Goal: Task Accomplishment & Management: Complete application form

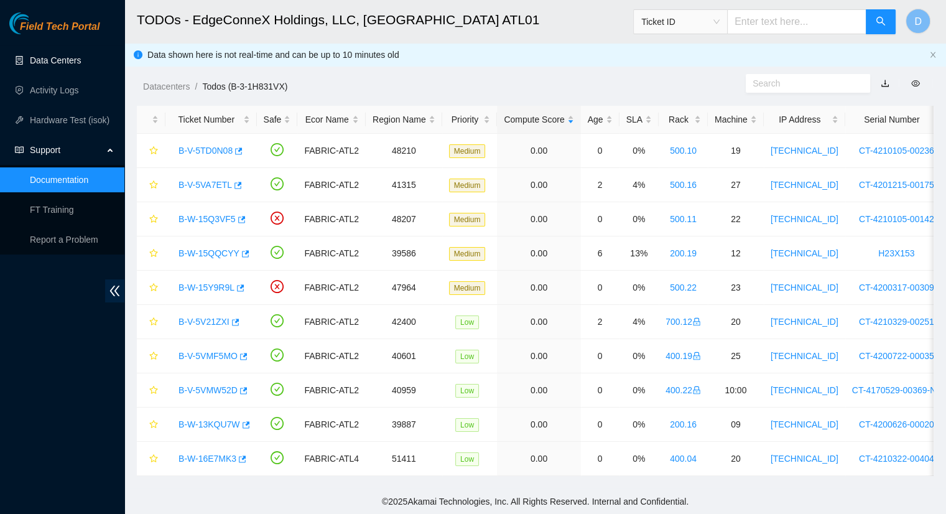
click at [52, 63] on link "Data Centers" at bounding box center [55, 60] width 51 height 10
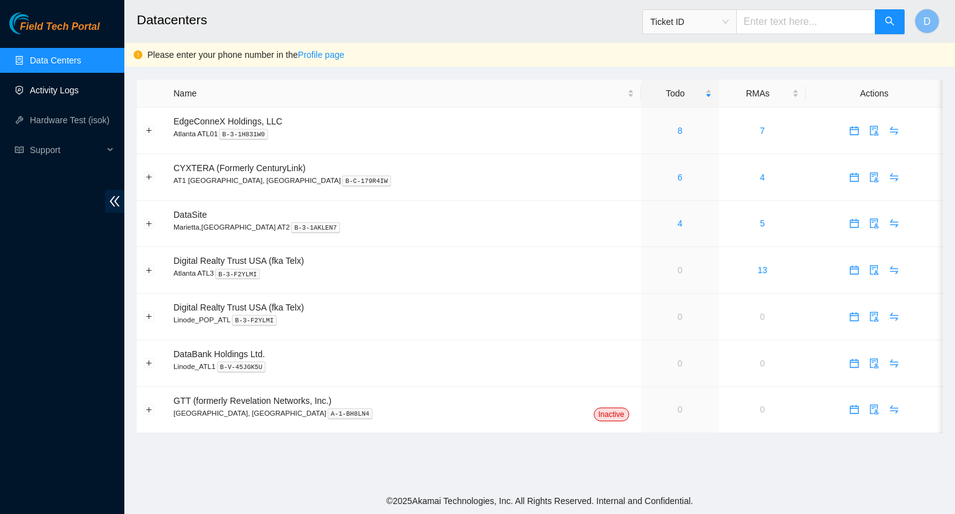
click at [64, 93] on link "Activity Logs" at bounding box center [54, 90] width 49 height 10
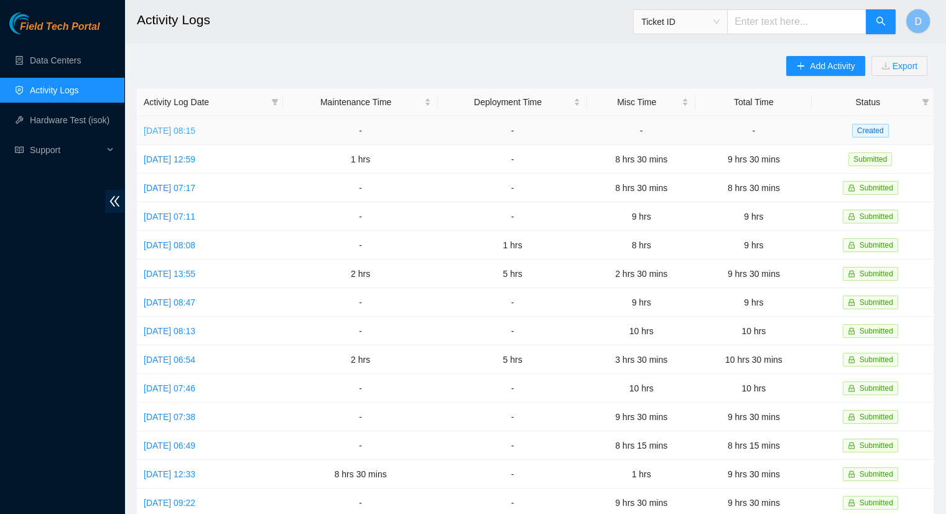
click at [194, 127] on link "[DATE] 08:15" at bounding box center [170, 131] width 52 height 10
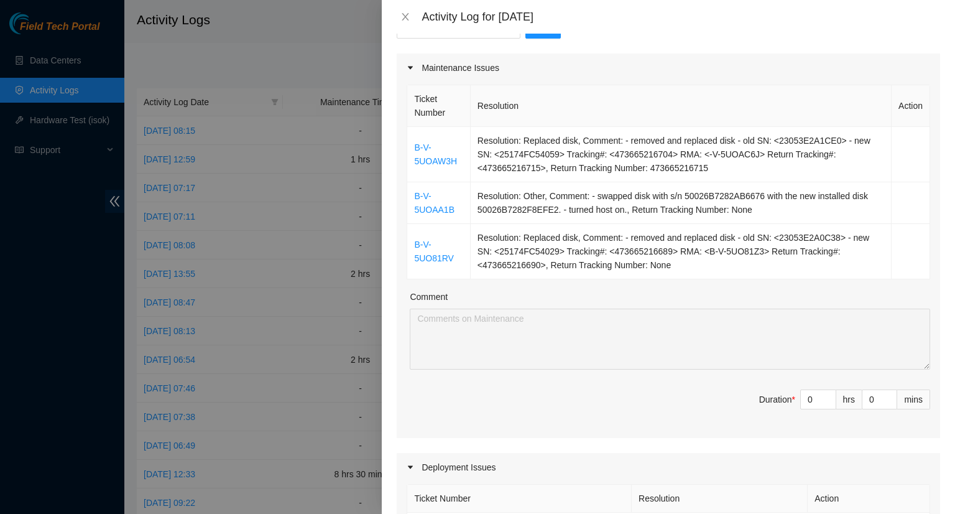
scroll to position [124, 0]
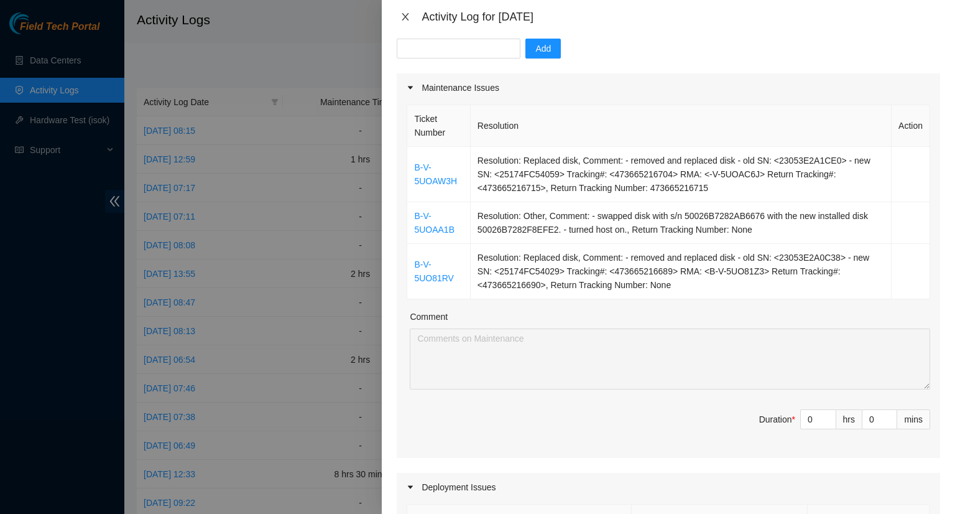
click at [411, 13] on button "Close" at bounding box center [405, 17] width 17 height 12
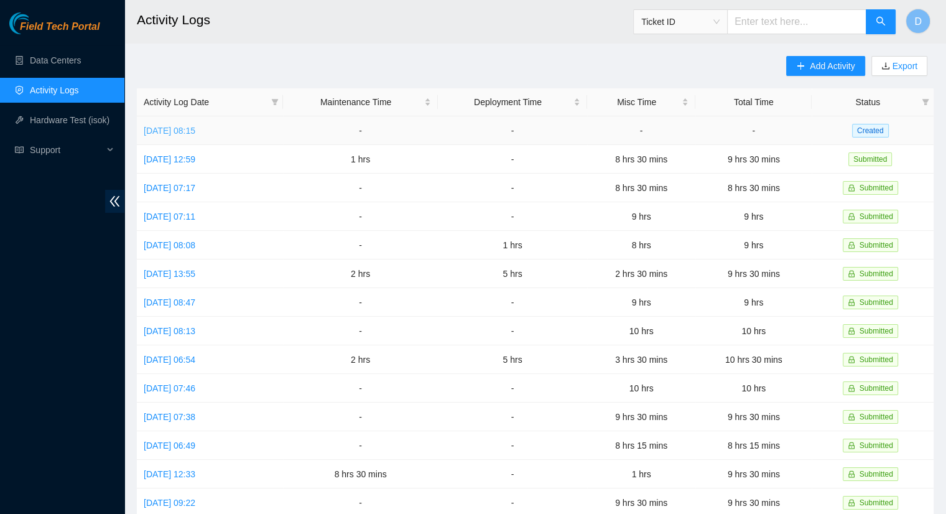
click at [190, 130] on link "[DATE] 08:15" at bounding box center [170, 131] width 52 height 10
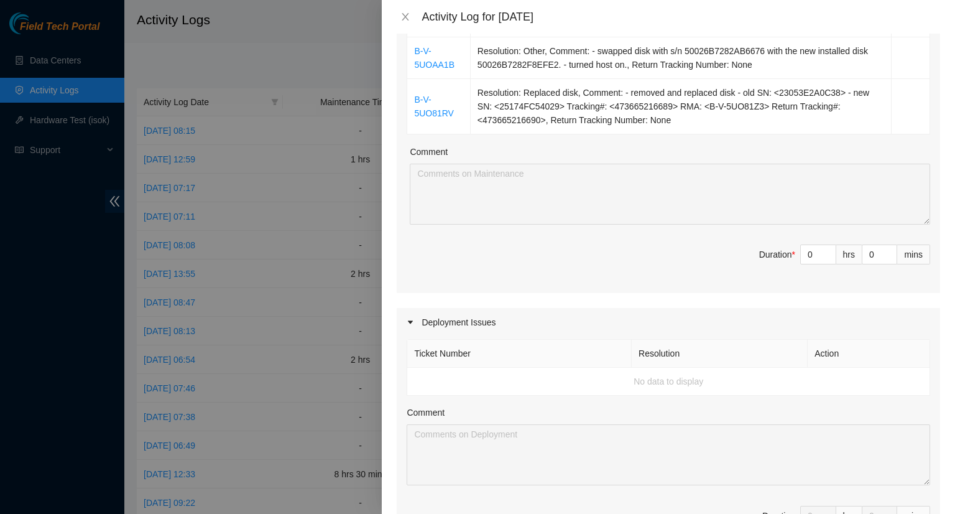
scroll to position [311, 0]
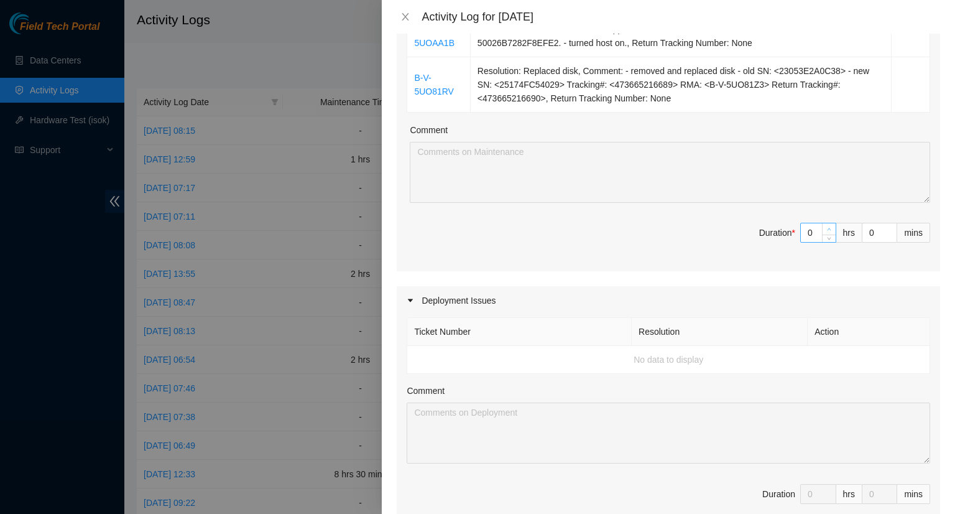
type input "1"
click at [826, 226] on span "up" at bounding box center [829, 229] width 7 height 7
type input "2"
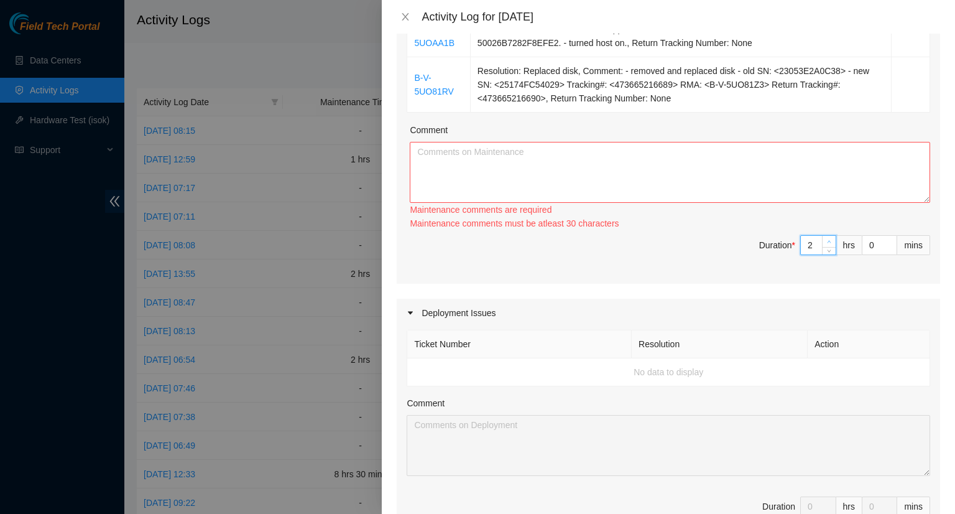
click at [827, 239] on icon "up" at bounding box center [829, 241] width 4 height 4
type input "3"
click at [822, 236] on span "Increase Value" at bounding box center [829, 241] width 14 height 11
type input "4"
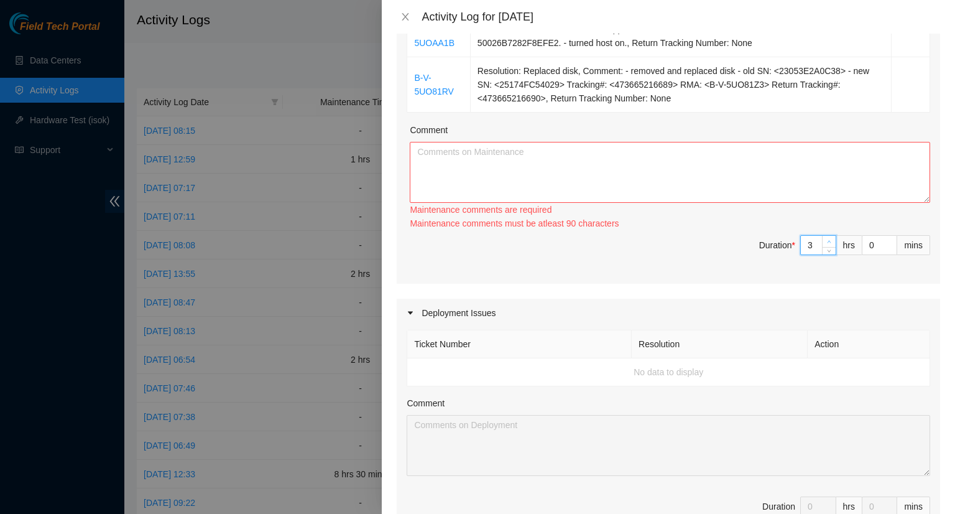
type input "4"
click at [822, 236] on span "Increase Value" at bounding box center [829, 241] width 14 height 11
type input "3"
click at [827, 248] on icon "down" at bounding box center [829, 249] width 4 height 4
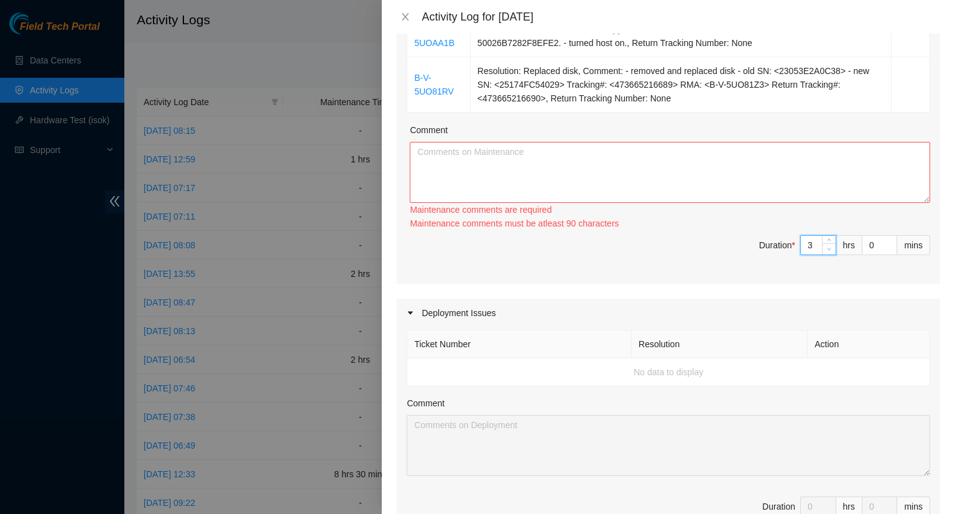
type input "2"
click at [818, 247] on span "Duration * 2 hrs 0 mins" at bounding box center [669, 252] width 524 height 35
click at [863, 245] on input "0" at bounding box center [879, 245] width 34 height 19
type input "3"
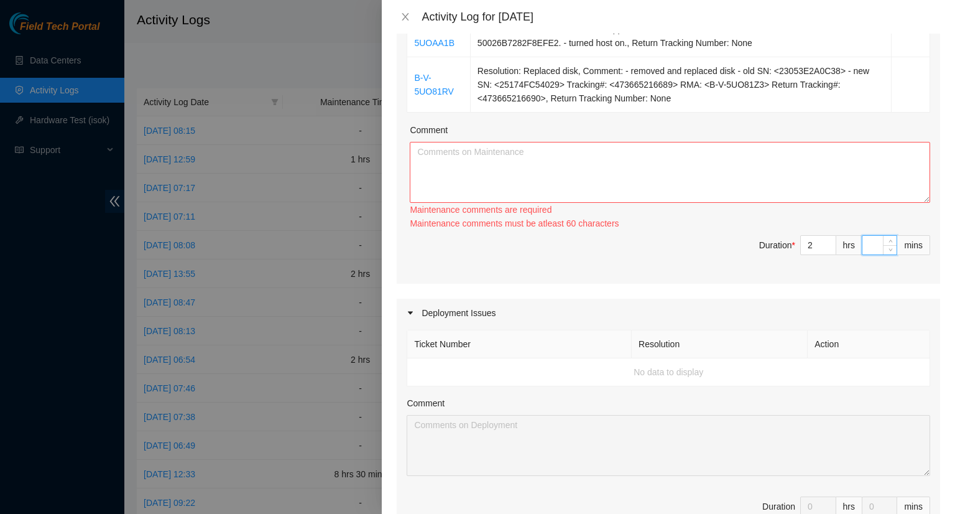
type input "3"
type input "30"
click at [465, 172] on textarea "Comment" at bounding box center [670, 172] width 520 height 61
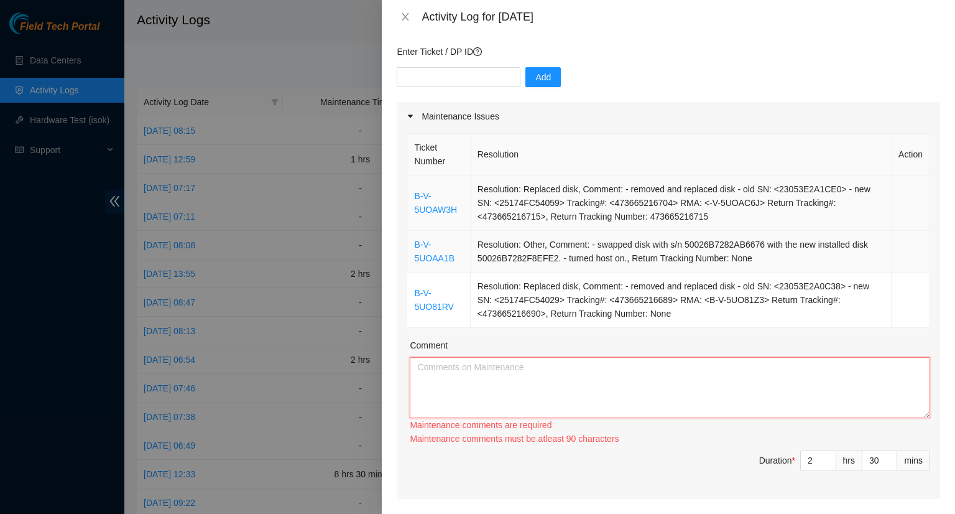
scroll to position [62, 0]
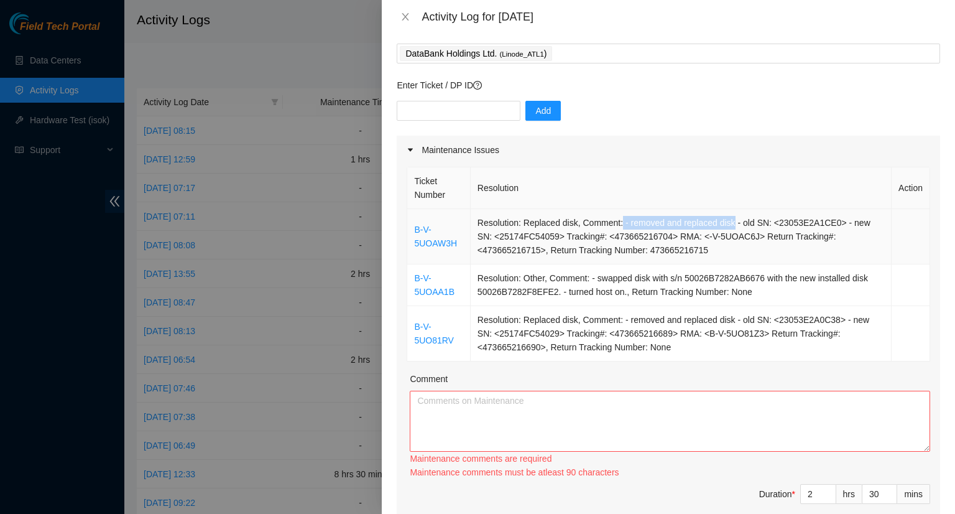
drag, startPoint x: 627, startPoint y: 223, endPoint x: 728, endPoint y: 221, distance: 100.7
click at [728, 221] on td "Resolution: Replaced disk, Comment: - removed and replaced disk - old SN: <2305…" at bounding box center [681, 236] width 421 height 55
copy td "- removed and replaced disk"
click at [469, 407] on textarea "Comment" at bounding box center [670, 420] width 520 height 61
paste textarea "- removed and replaced disk"
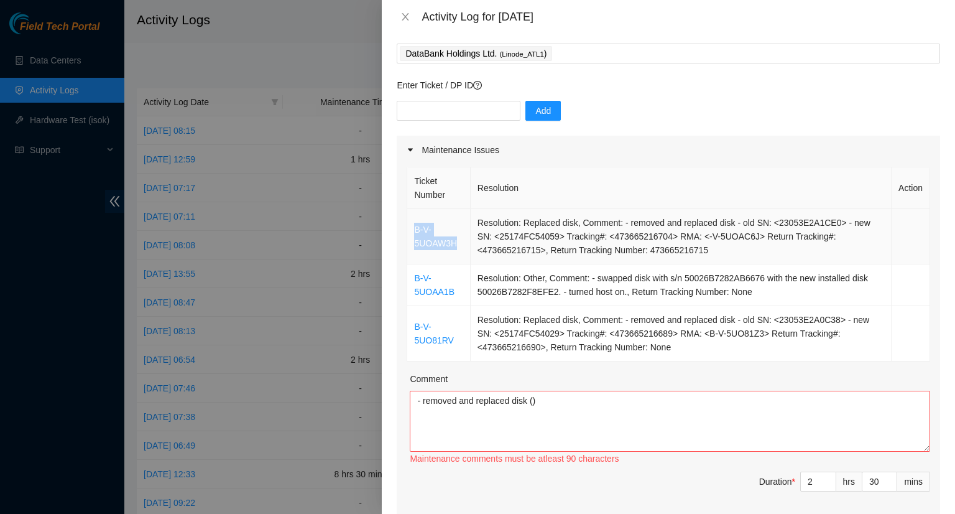
drag, startPoint x: 458, startPoint y: 243, endPoint x: 416, endPoint y: 229, distance: 44.6
click at [415, 229] on td "B-V-5UOAW3H" at bounding box center [438, 236] width 63 height 55
copy link "B-V-5UOAW3H"
click at [534, 396] on textarea "- removed and replaced disk ()" at bounding box center [670, 420] width 520 height 61
paste textarea "B-V-5UOAW3H"
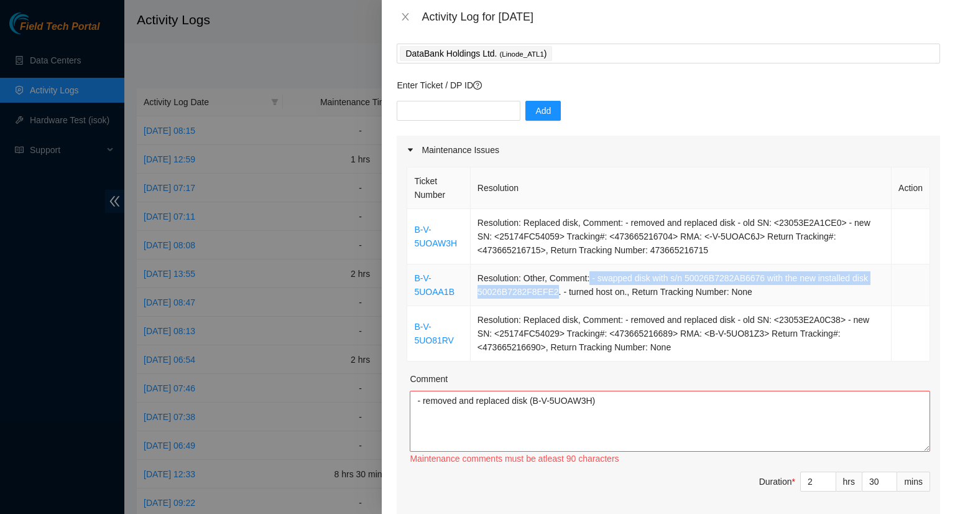
drag, startPoint x: 587, startPoint y: 277, endPoint x: 550, endPoint y: 293, distance: 40.9
click at [550, 293] on td "Resolution: Other, Comment: - swapped disk with s/n 50026B7282AB6676 with the n…" at bounding box center [681, 285] width 421 height 42
copy td "- swapped disk with s/n 50026B7282AB6676 with the new installed disk 50026B7282…"
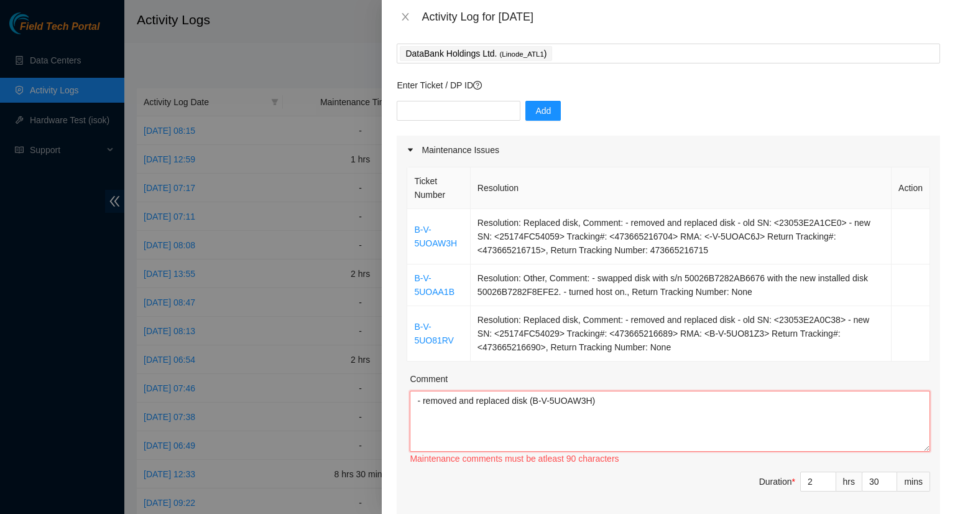
click at [451, 413] on textarea "- removed and replaced disk (B-V-5UOAW3H)" at bounding box center [670, 420] width 520 height 61
click at [598, 400] on textarea "- removed and replaced disk (B-V-5UOAW3H)" at bounding box center [670, 420] width 520 height 61
paste textarea "- swapped disk with s/n 50026B7282AB6676 with the new installed disk 50026B7282…"
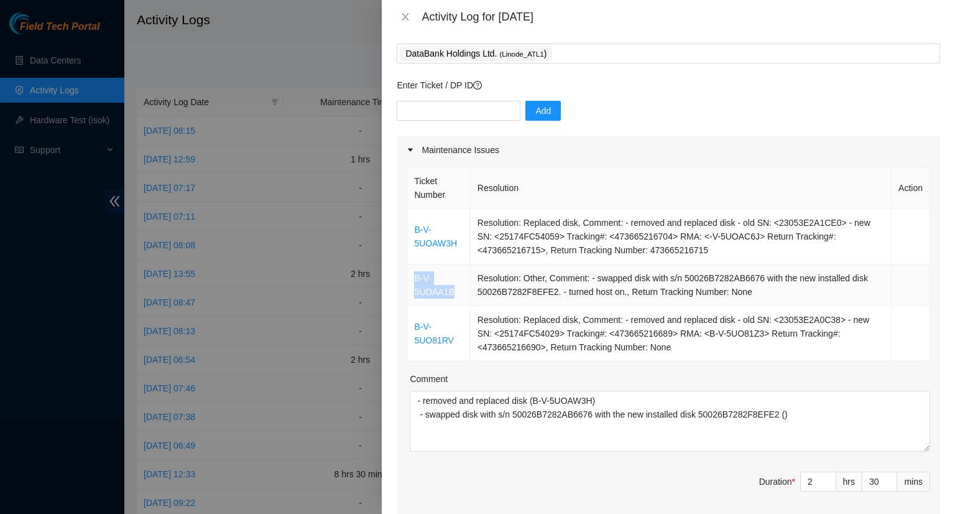
drag, startPoint x: 453, startPoint y: 292, endPoint x: 415, endPoint y: 272, distance: 43.1
click at [415, 273] on td "B-V-5UOAA1B" at bounding box center [438, 285] width 63 height 42
copy link "B-V-5UOAA1B"
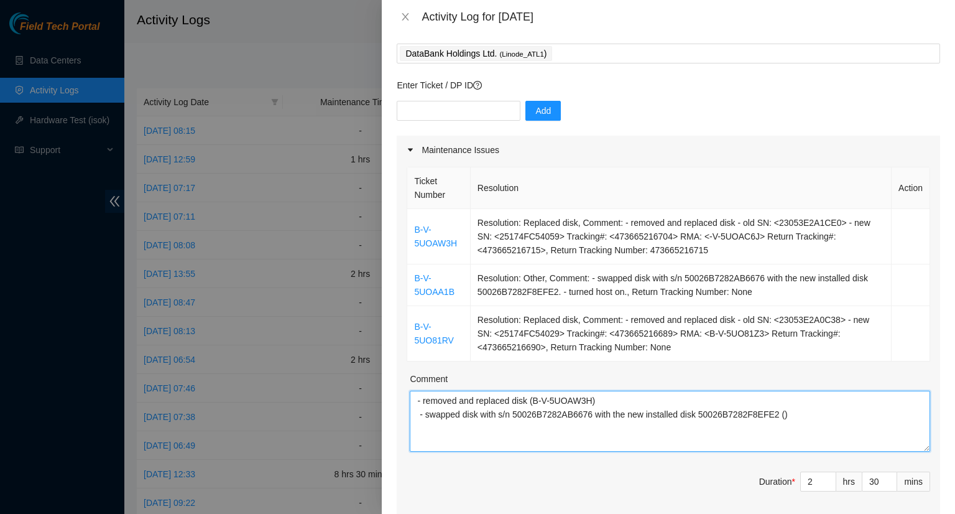
click at [773, 413] on textarea "- removed and replaced disk (B-V-5UOAW3H) - swapped disk with s/n 50026B7282AB6…" at bounding box center [670, 420] width 520 height 61
paste textarea "B-V-5UOAA1B"
click at [838, 420] on textarea "- removed and replaced disk (B-V-5UOAW3H) - swapped disk with s/n 50026B7282AB6…" at bounding box center [670, 420] width 520 height 61
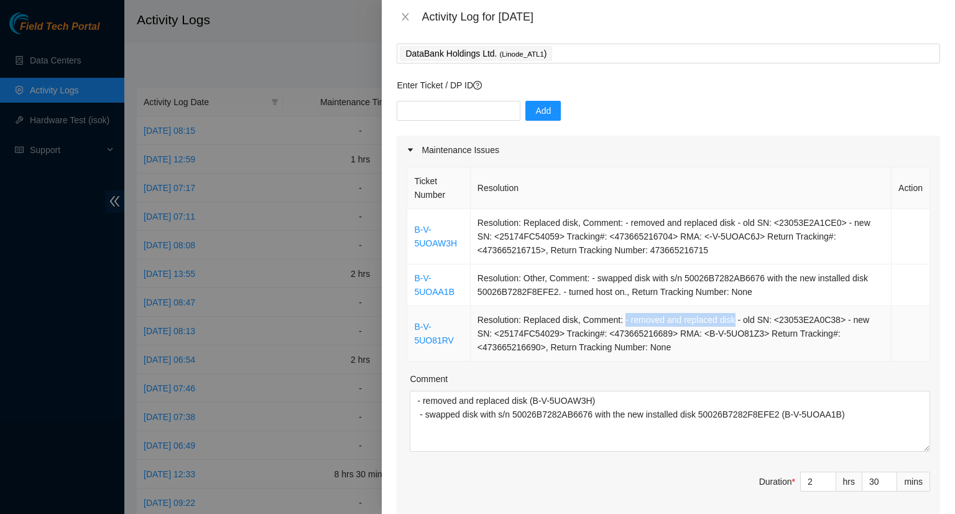
drag, startPoint x: 727, startPoint y: 318, endPoint x: 619, endPoint y: 315, distance: 108.3
click at [619, 315] on td "Resolution: Replaced disk, Comment: - removed and replaced disk - old SN: <2305…" at bounding box center [681, 333] width 421 height 55
copy td "- removed and replaced disk"
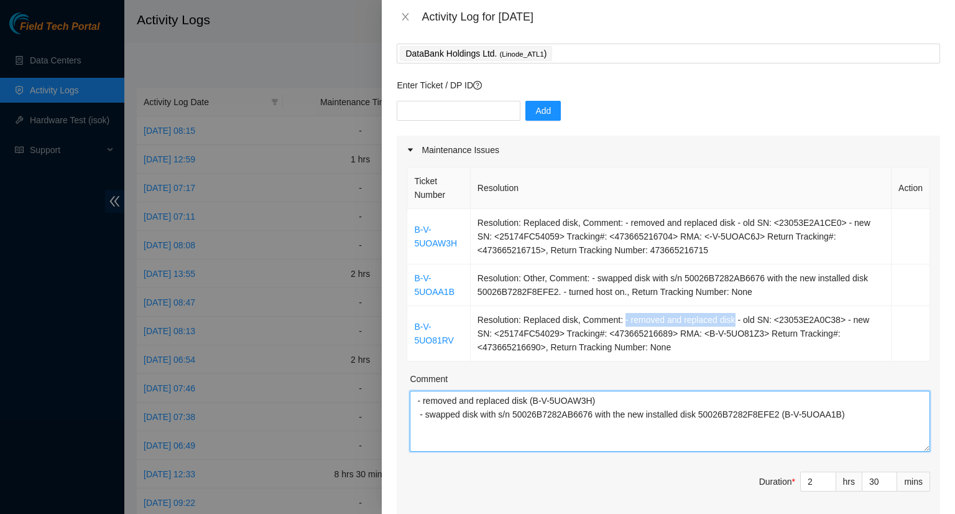
click at [454, 433] on textarea "- removed and replaced disk (B-V-5UOAW3H) - swapped disk with s/n 50026B7282AB6…" at bounding box center [670, 420] width 520 height 61
paste textarea "- removed and replaced disk"
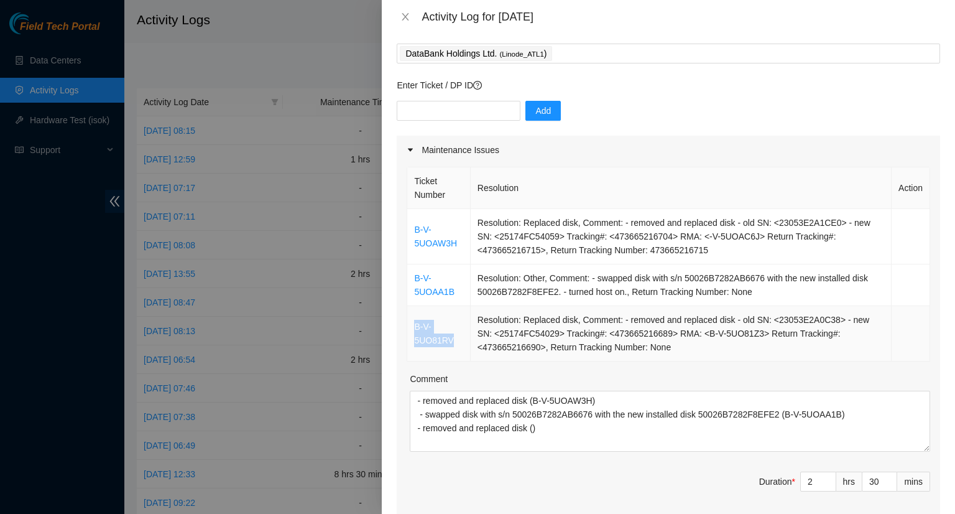
drag, startPoint x: 452, startPoint y: 339, endPoint x: 412, endPoint y: 329, distance: 41.0
click at [412, 329] on td "B-V-5UO81RV" at bounding box center [438, 333] width 63 height 55
copy link "B-V-5UO81RV"
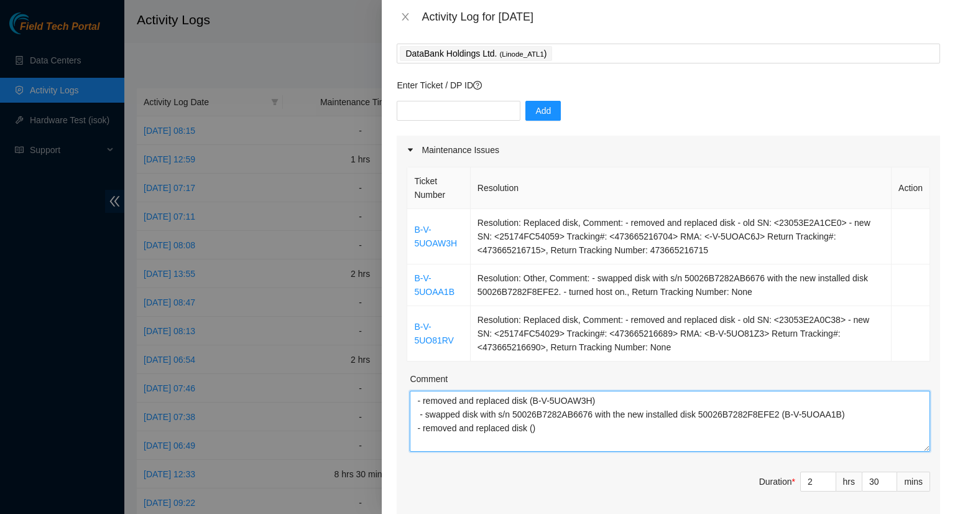
click at [532, 426] on textarea "- removed and replaced disk (B-V-5UOAW3H) - swapped disk with s/n 50026B7282AB6…" at bounding box center [670, 420] width 520 height 61
paste textarea "B-V-5UO81RV"
click at [604, 428] on textarea "- removed and replaced disk (B-V-5UOAW3H) - swapped disk with s/n 50026B7282AB6…" at bounding box center [670, 420] width 520 height 61
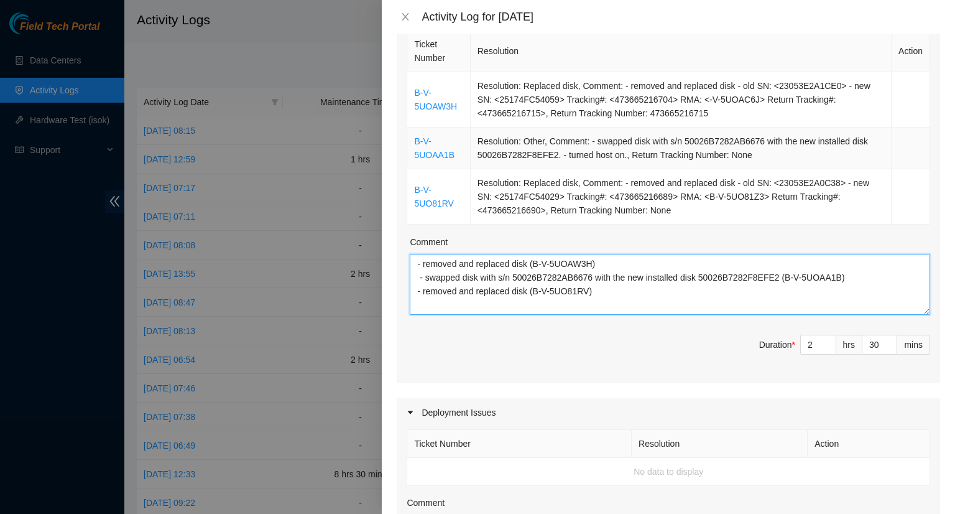
scroll to position [0, 0]
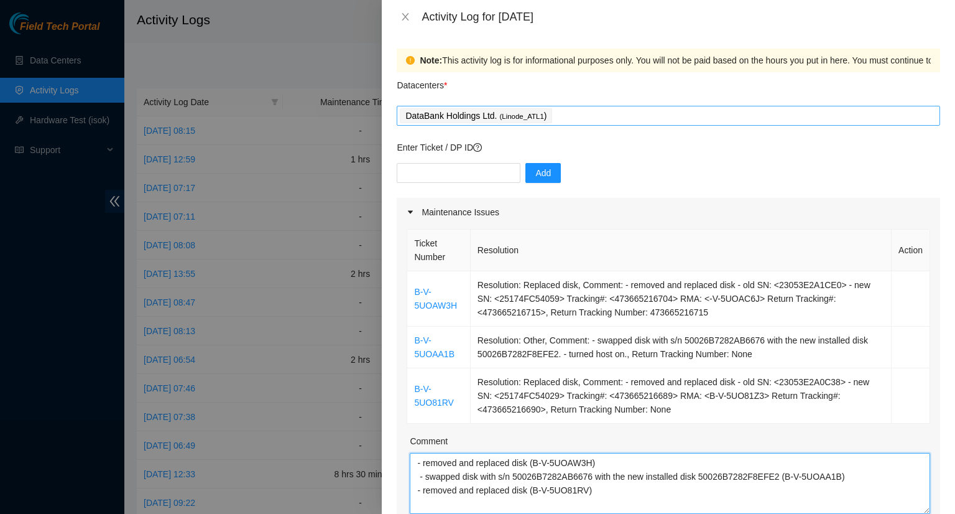
click at [581, 113] on div "DataBank Holdings Ltd. ( Linode_ATL1 )" at bounding box center [668, 115] width 537 height 17
type textarea "- removed and replaced disk (B-V-5UOAW3H) - swapped disk with s/n 50026B7282AB6…"
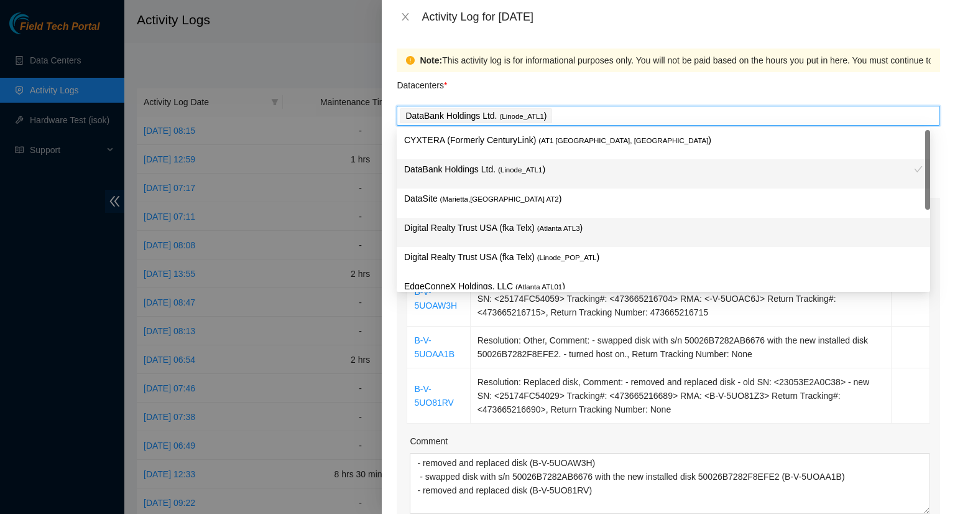
click at [495, 231] on p "Digital Realty Trust USA (fka Telx) ( [GEOGRAPHIC_DATA] ATL3 )" at bounding box center [663, 228] width 519 height 14
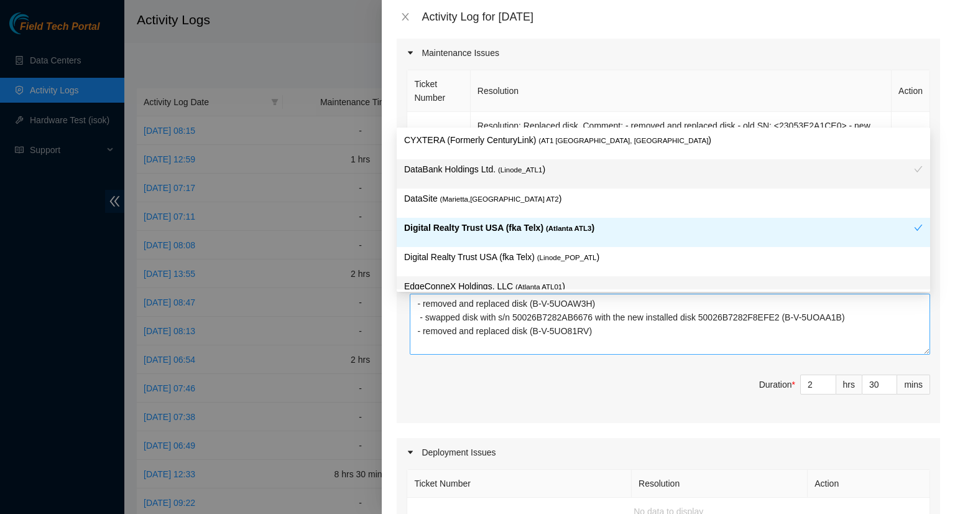
scroll to position [62, 0]
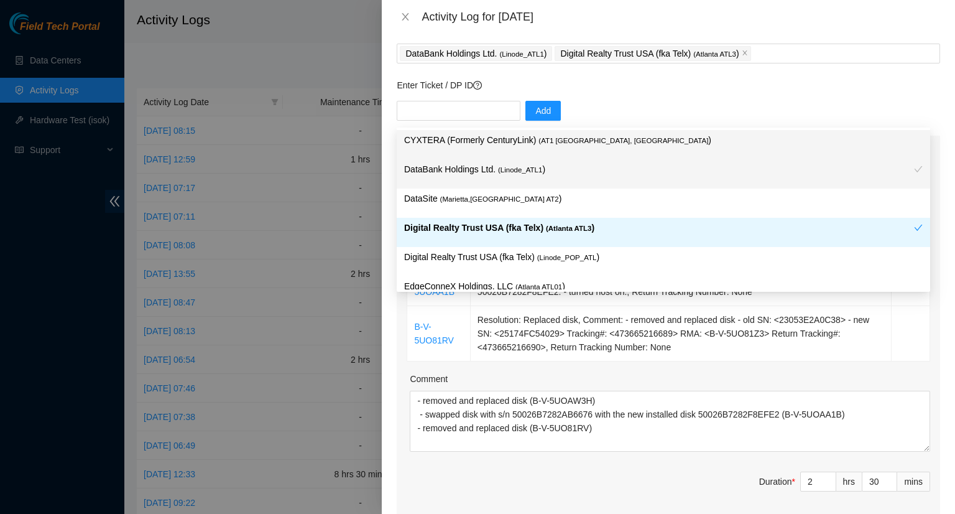
click at [751, 83] on p "Enter Ticket / DP ID" at bounding box center [668, 85] width 543 height 14
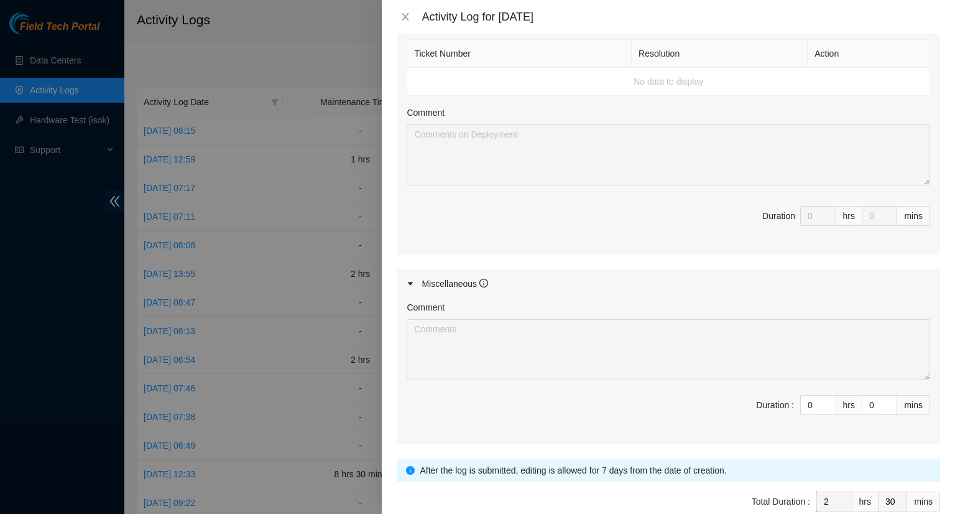
scroll to position [650, 0]
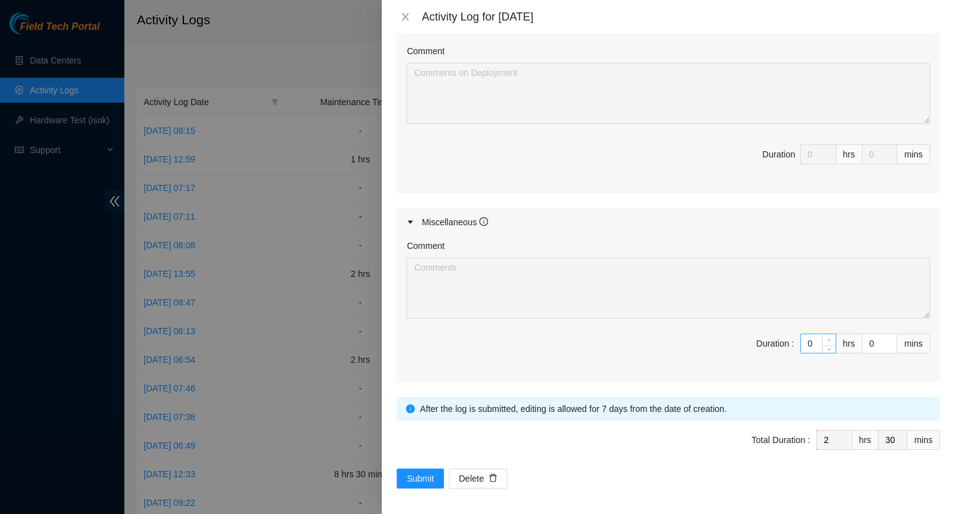
type input "1"
type input "3"
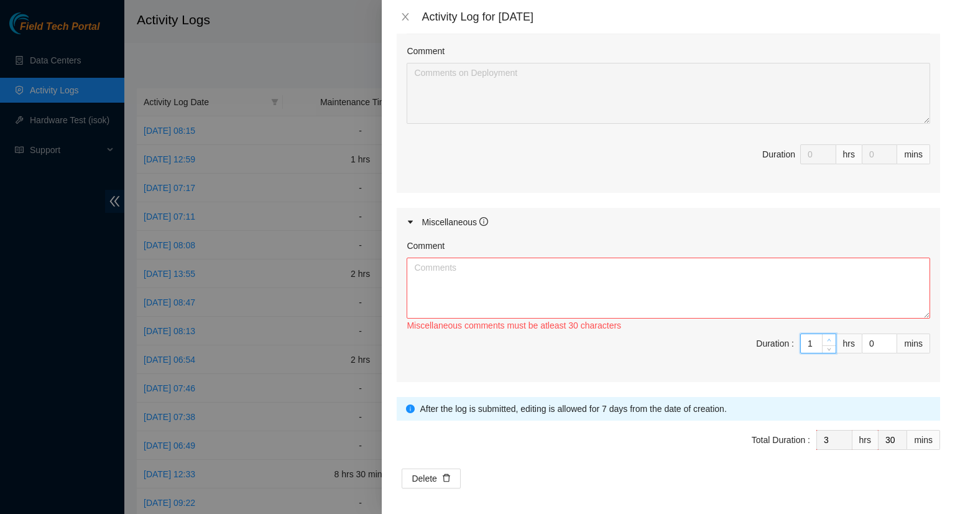
click at [827, 338] on icon "up" at bounding box center [829, 340] width 4 height 4
type input "2"
type input "4"
click at [827, 338] on icon "up" at bounding box center [829, 340] width 4 height 4
type input "3"
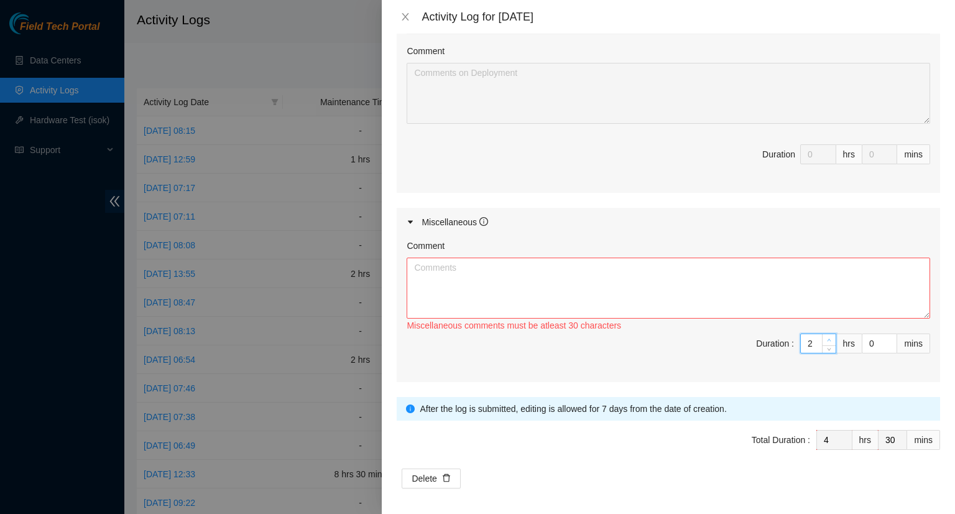
type input "5"
click at [827, 338] on icon "up" at bounding box center [829, 340] width 4 height 4
type input "4"
type input "6"
click at [827, 338] on icon "up" at bounding box center [829, 340] width 4 height 4
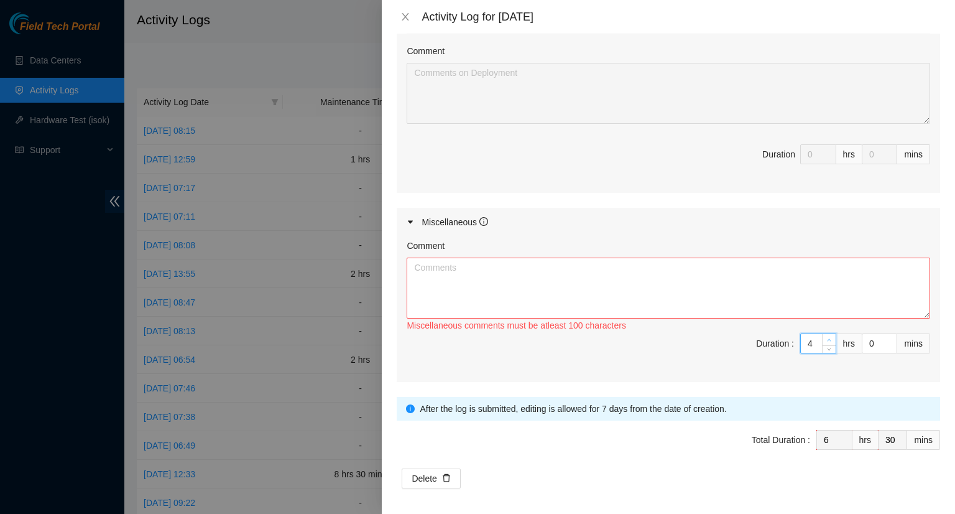
type input "5"
type input "7"
click at [827, 338] on icon "up" at bounding box center [829, 340] width 4 height 4
type input "6"
type input "8"
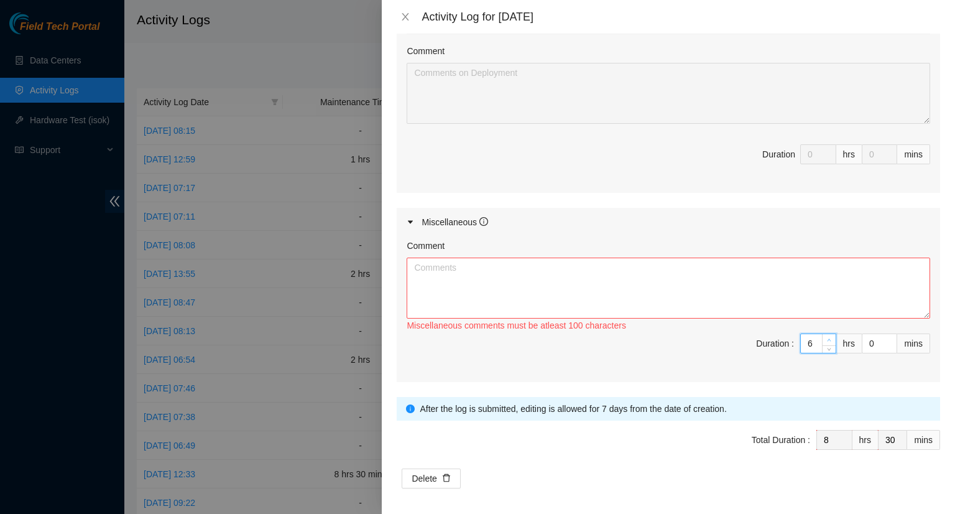
click at [827, 338] on icon "up" at bounding box center [829, 340] width 4 height 4
type input "7"
type input "9"
click at [826, 336] on span "up" at bounding box center [829, 339] width 7 height 7
click at [446, 290] on textarea "Comment" at bounding box center [669, 287] width 524 height 61
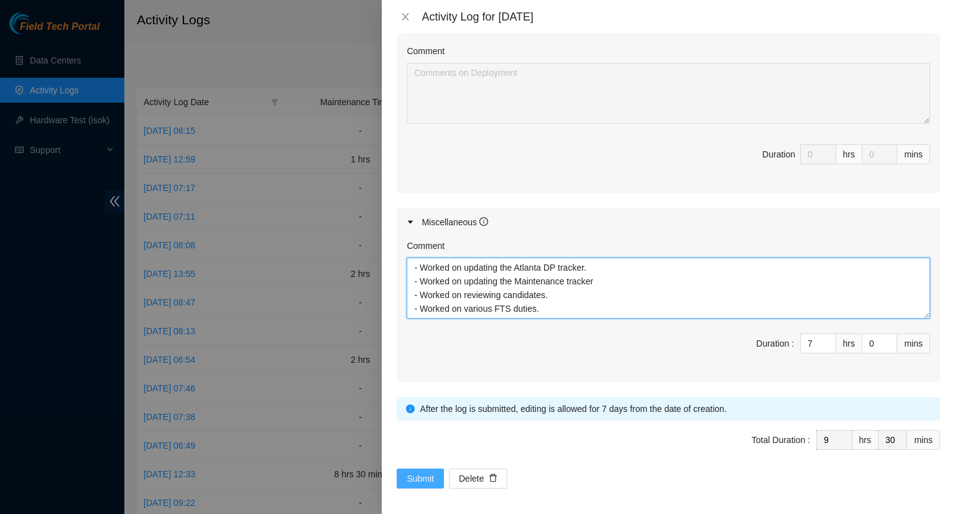
type textarea "- Worked on updating the Atlanta DP tracker. - Worked on updating the Maintenan…"
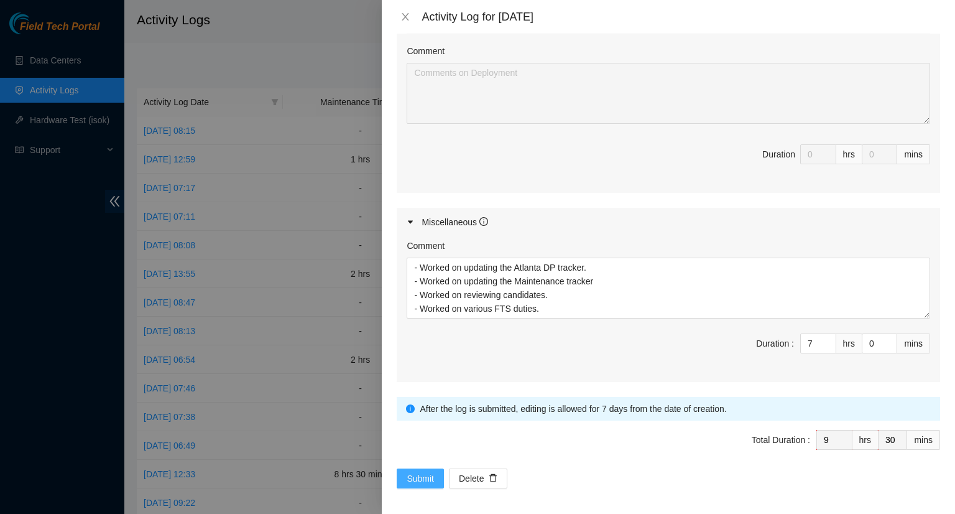
click at [420, 475] on span "Submit" at bounding box center [420, 478] width 27 height 14
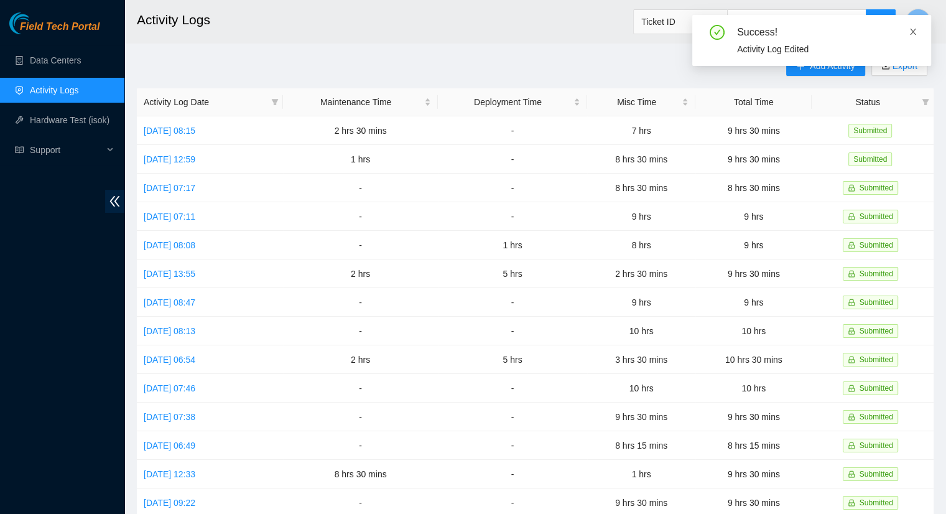
click at [910, 32] on icon "close" at bounding box center [912, 31] width 9 height 9
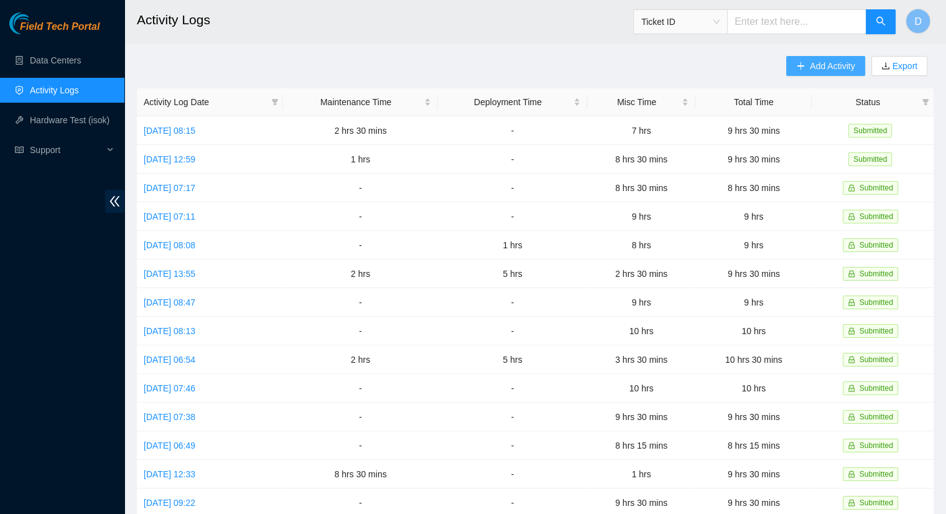
click at [798, 65] on icon "plus" at bounding box center [800, 66] width 9 height 9
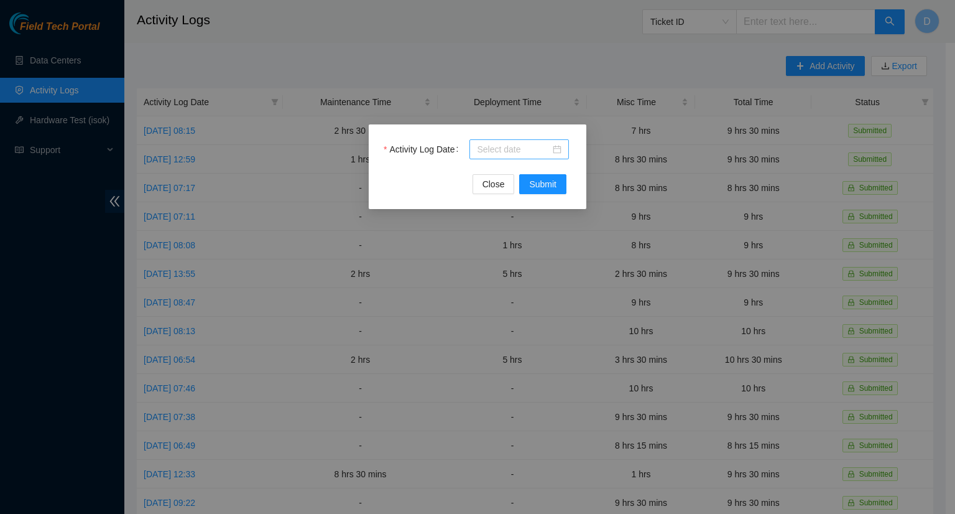
click at [545, 153] on input "Activity Log Date" at bounding box center [513, 149] width 73 height 14
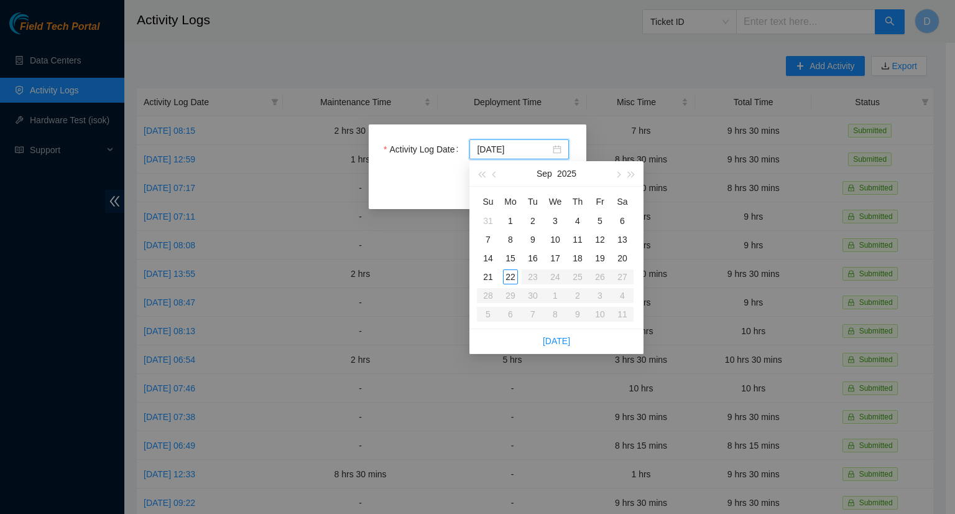
type input "[DATE]"
click at [555, 262] on div "17" at bounding box center [555, 258] width 15 height 15
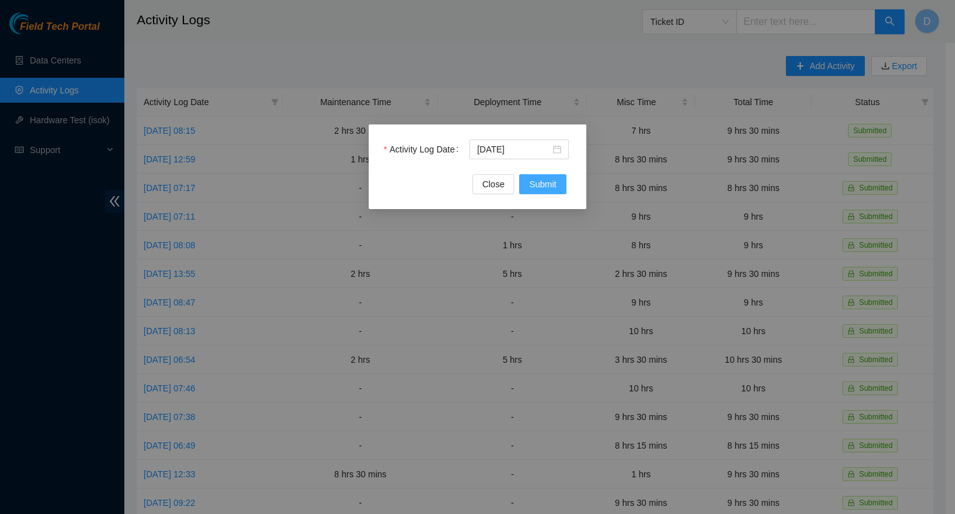
click at [533, 181] on span "Submit" at bounding box center [542, 184] width 27 height 14
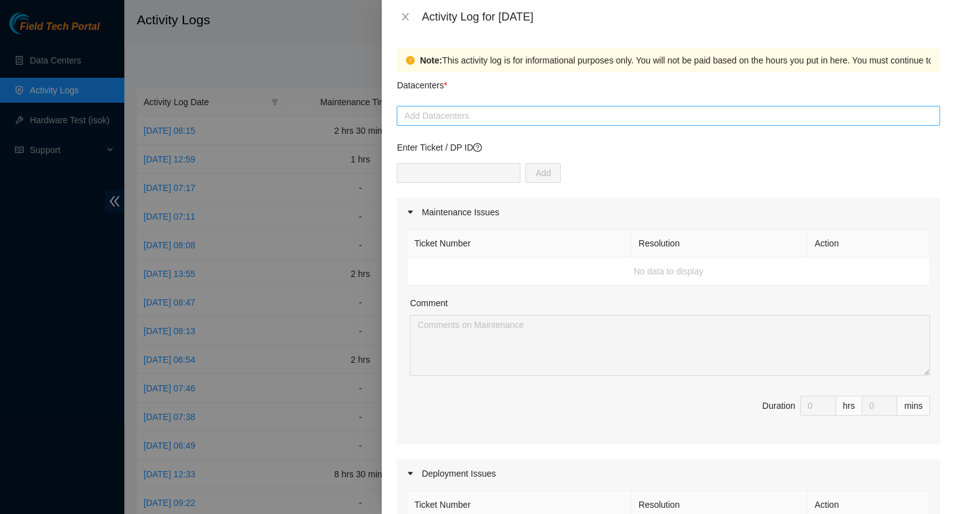
click at [457, 119] on div at bounding box center [668, 115] width 537 height 15
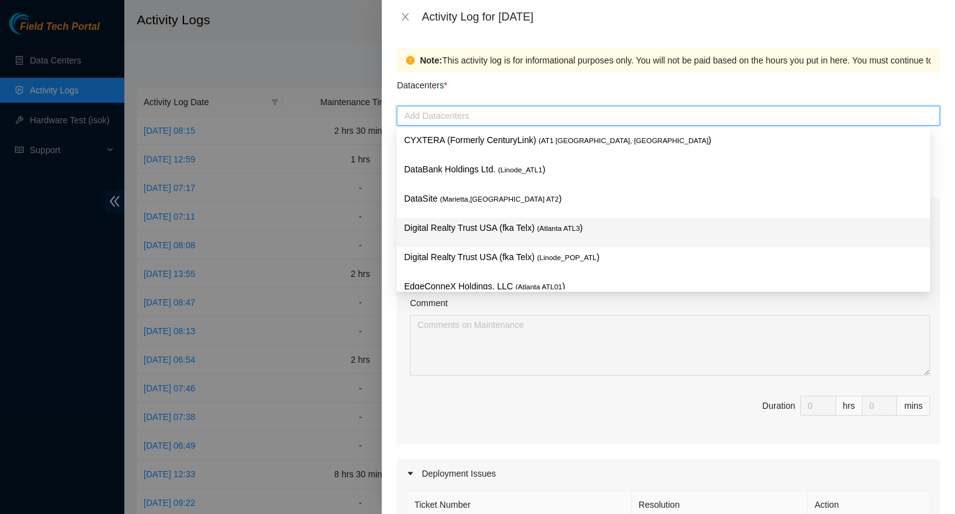
click at [479, 232] on p "Digital Realty Trust USA (fka Telx) ( [GEOGRAPHIC_DATA] ATL3 )" at bounding box center [663, 228] width 519 height 14
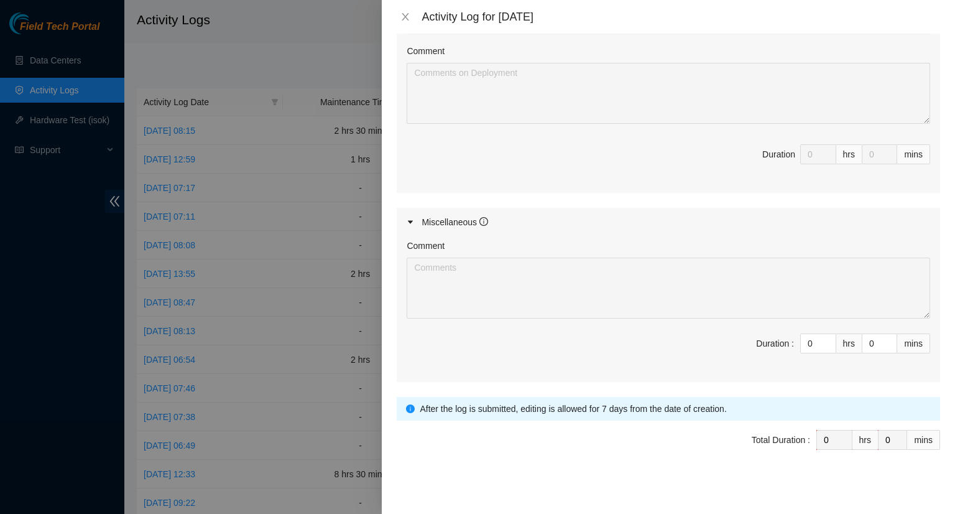
scroll to position [512, 0]
type input "1"
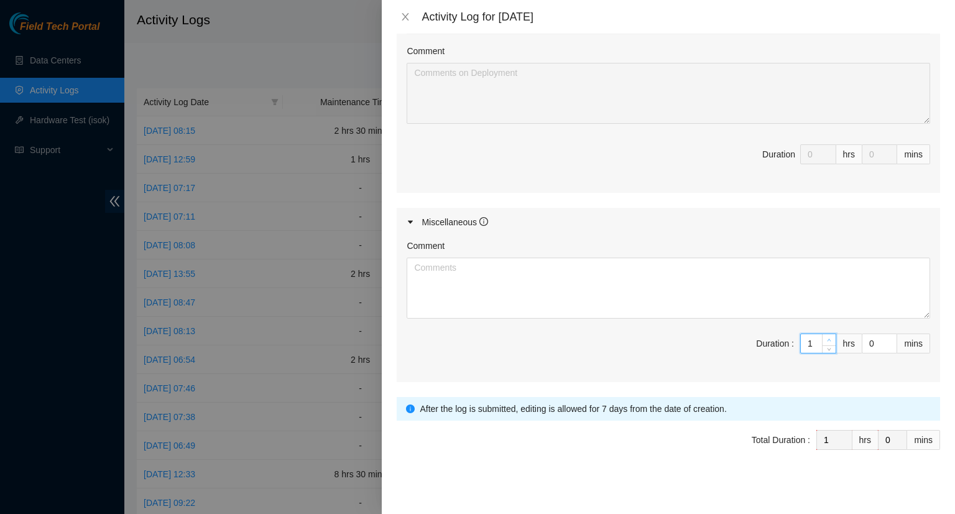
click at [827, 338] on icon "up" at bounding box center [829, 340] width 4 height 4
type input "2"
click at [827, 338] on icon "up" at bounding box center [829, 340] width 4 height 4
type input "3"
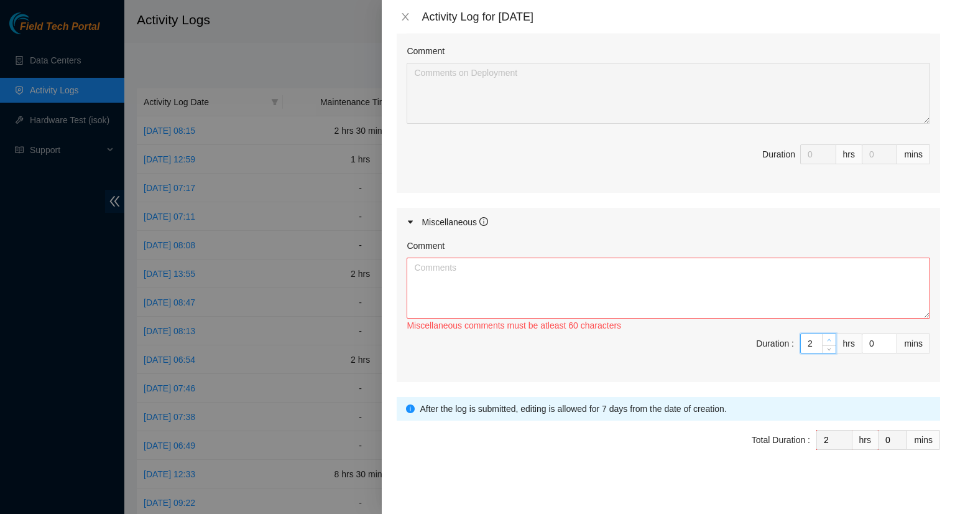
type input "3"
click at [827, 338] on icon "up" at bounding box center [829, 340] width 4 height 4
type input "4"
click at [827, 338] on icon "up" at bounding box center [829, 340] width 4 height 4
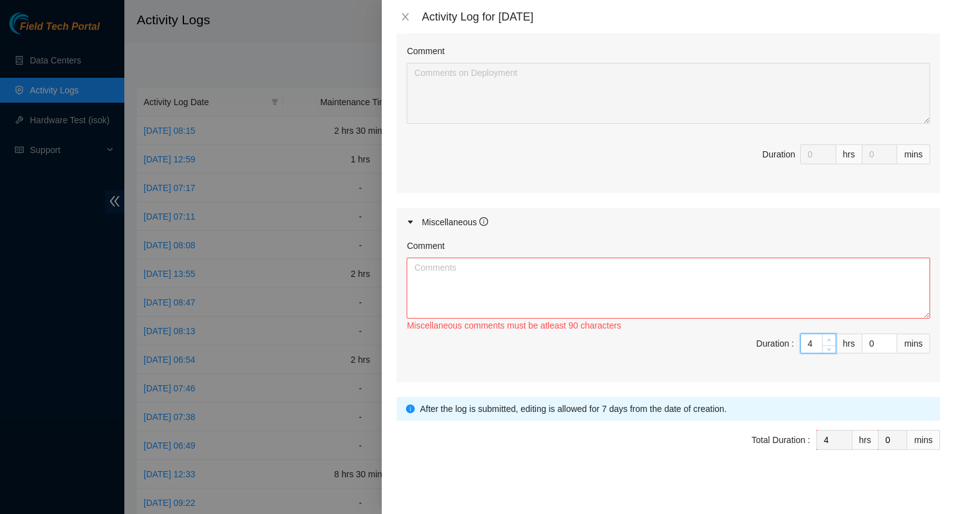
type input "5"
click at [827, 338] on icon "up" at bounding box center [829, 340] width 4 height 4
type input "6"
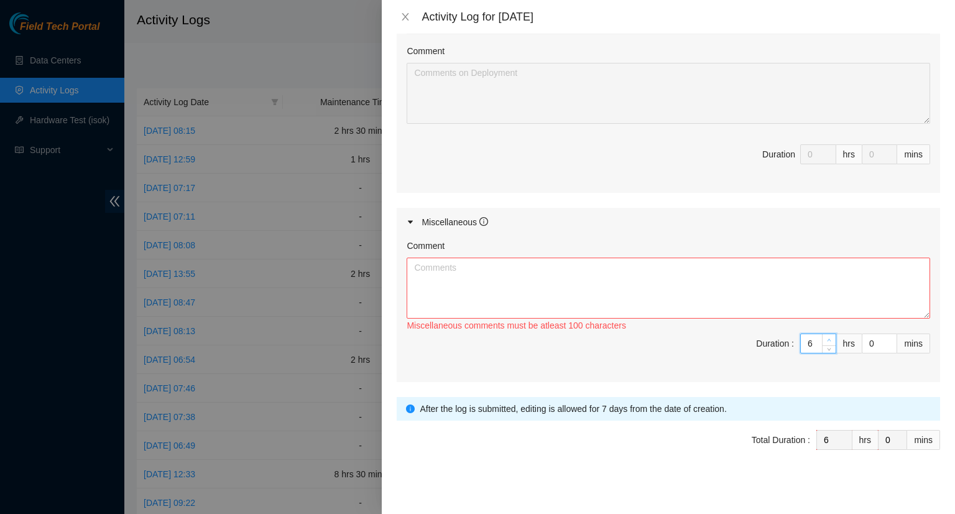
click at [827, 338] on icon "up" at bounding box center [829, 340] width 4 height 4
type input "7"
click at [826, 336] on span "up" at bounding box center [829, 339] width 7 height 7
type input "8"
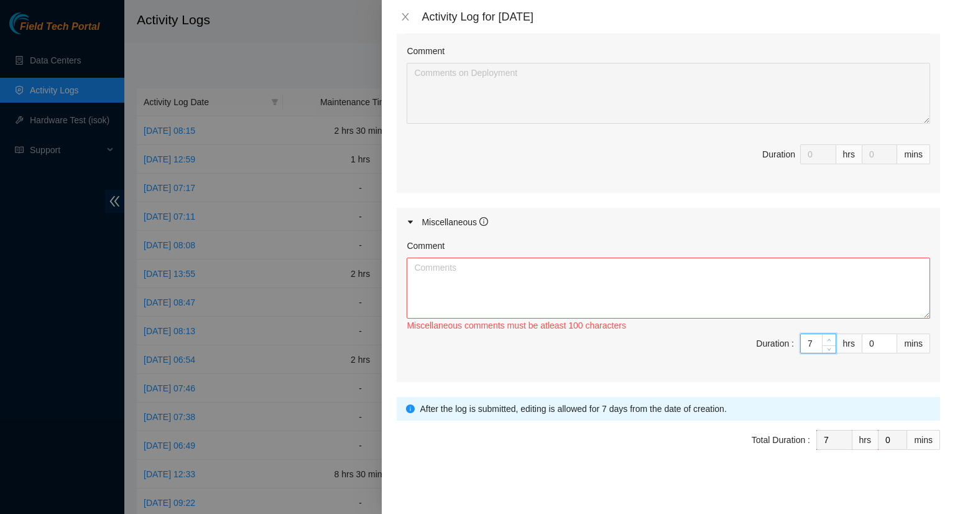
type input "8"
click at [827, 338] on icon "up" at bounding box center [829, 340] width 4 height 4
drag, startPoint x: 873, startPoint y: 340, endPoint x: 835, endPoint y: 343, distance: 38.1
click at [835, 344] on span "Duration : 8 hrs 0 mins" at bounding box center [669, 350] width 524 height 35
type input "3"
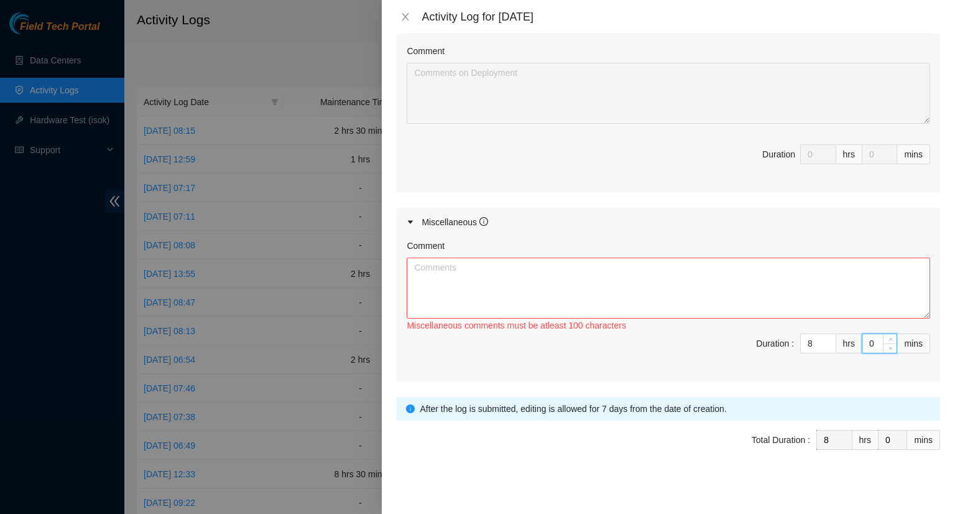
type input "3"
type input "30"
click at [610, 295] on textarea "Comment" at bounding box center [669, 287] width 524 height 61
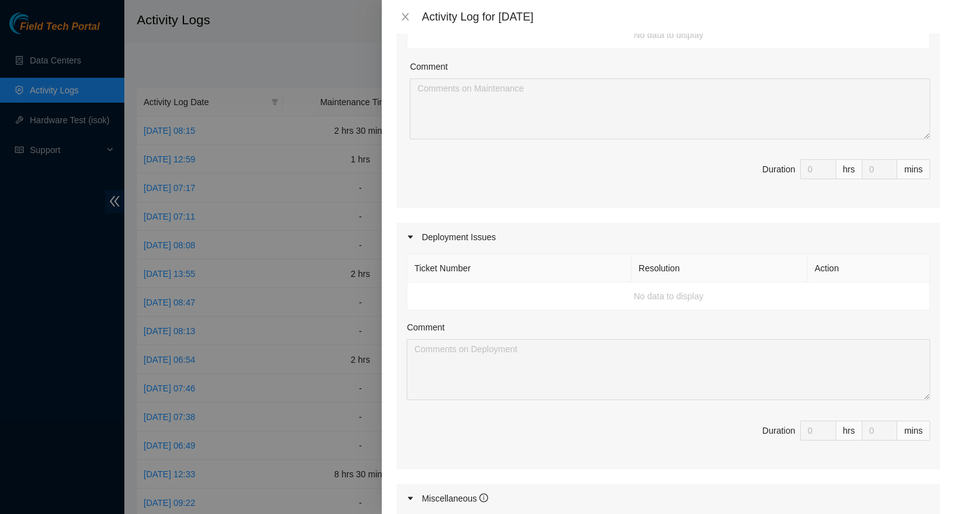
scroll to position [373, 0]
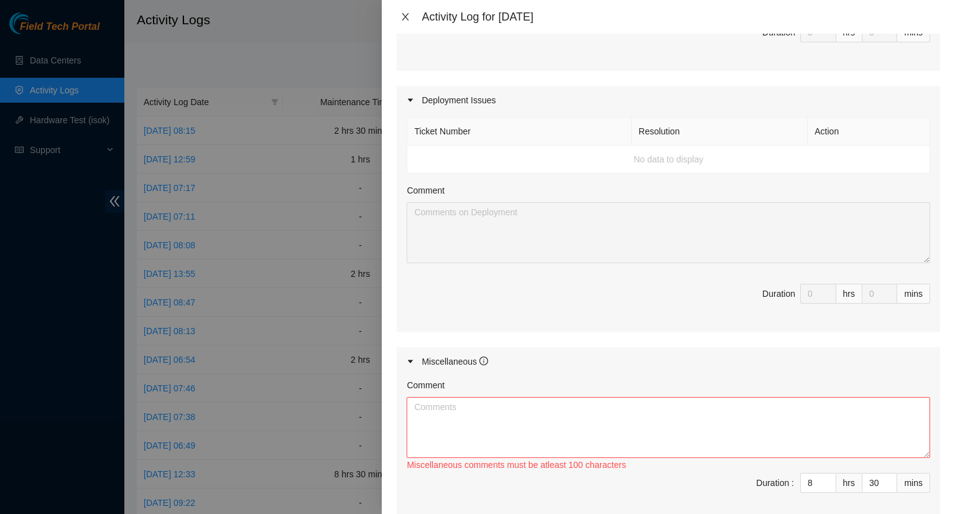
click at [410, 15] on icon "close" at bounding box center [405, 17] width 10 height 10
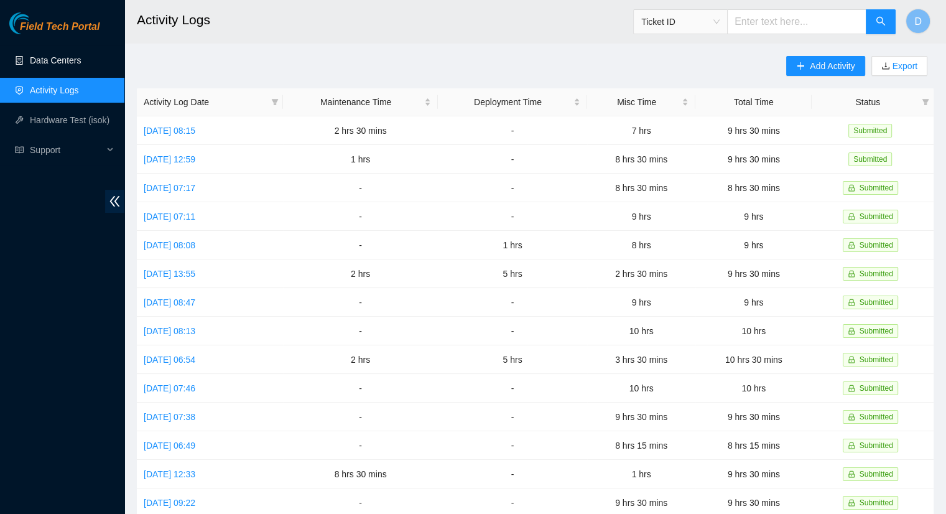
click at [79, 65] on link "Data Centers" at bounding box center [55, 60] width 51 height 10
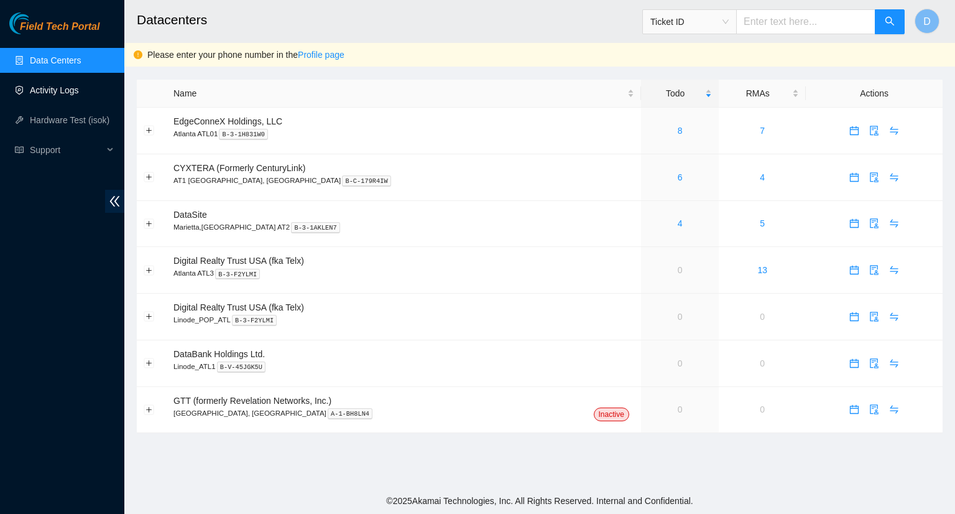
click at [74, 85] on link "Activity Logs" at bounding box center [54, 90] width 49 height 10
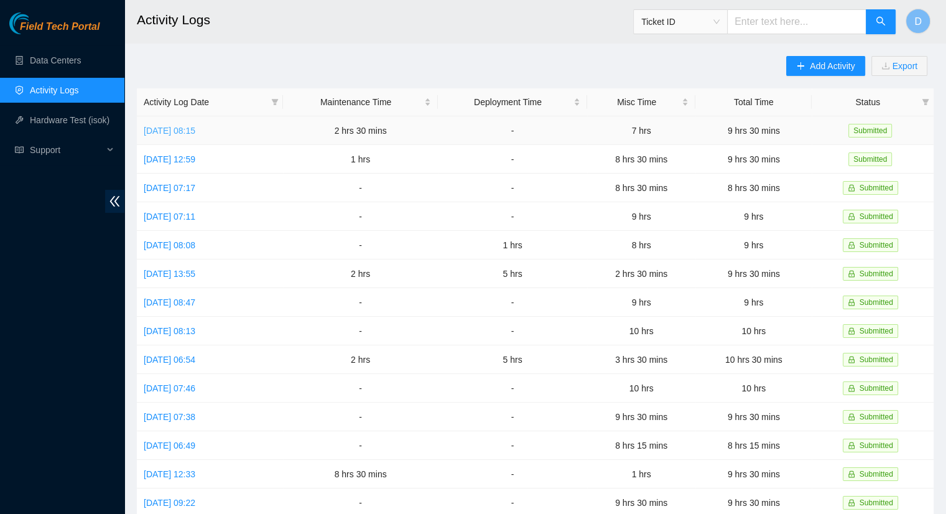
click at [194, 132] on link "[DATE] 08:15" at bounding box center [170, 131] width 52 height 10
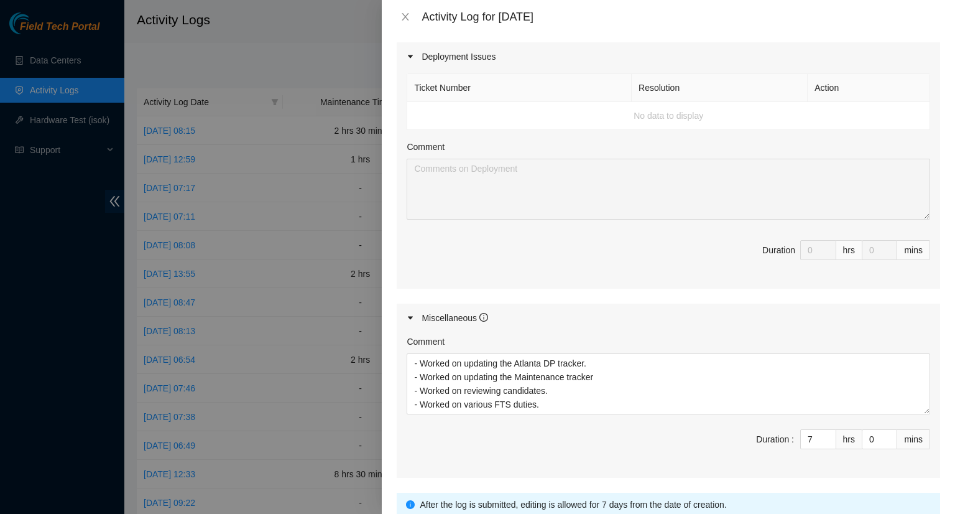
scroll to position [650, 0]
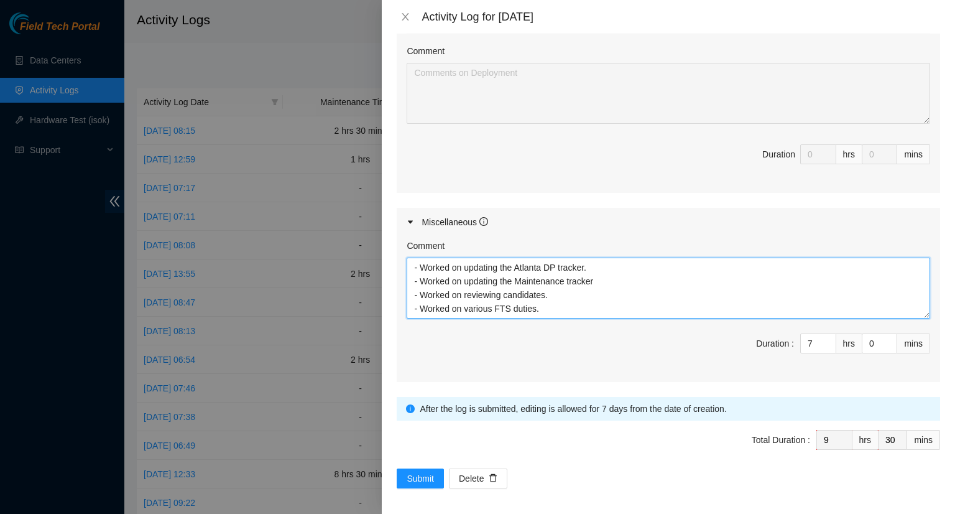
drag, startPoint x: 539, startPoint y: 309, endPoint x: 401, endPoint y: 259, distance: 146.7
click at [400, 257] on div "Comment - Worked on updating the Atlanta DP tracker. - Worked on updating the M…" at bounding box center [668, 308] width 543 height 145
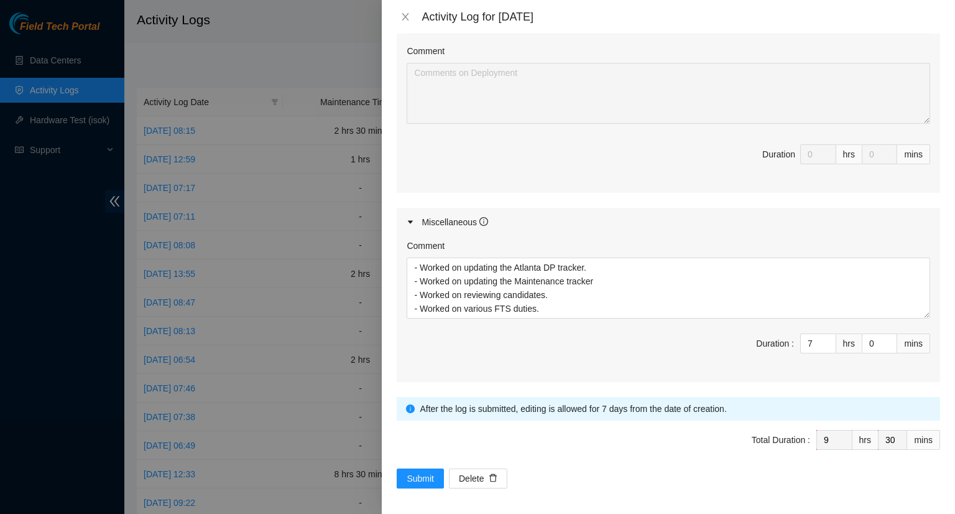
drag, startPoint x: 372, startPoint y: 162, endPoint x: 376, endPoint y: 68, distance: 94.0
click at [372, 161] on div at bounding box center [477, 257] width 955 height 514
click at [409, 19] on icon "close" at bounding box center [405, 17] width 10 height 10
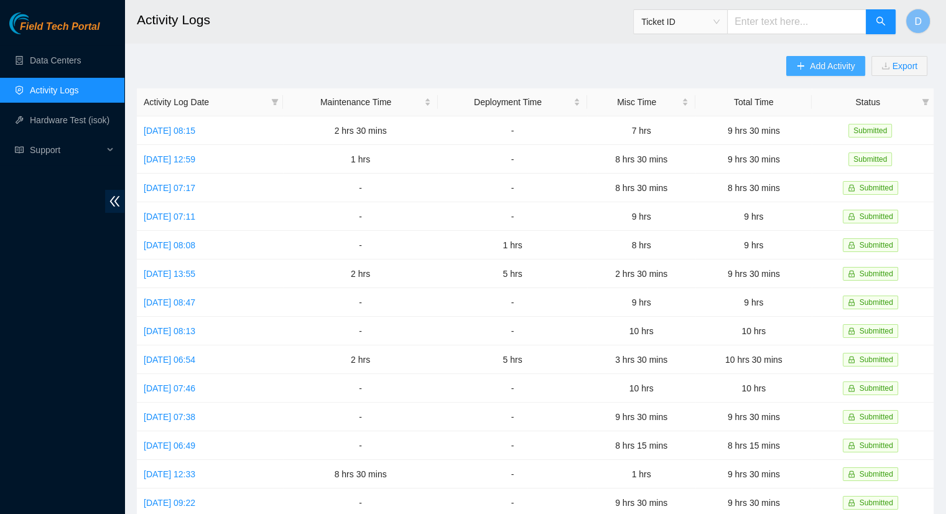
click at [811, 63] on span "Add Activity" at bounding box center [832, 66] width 45 height 14
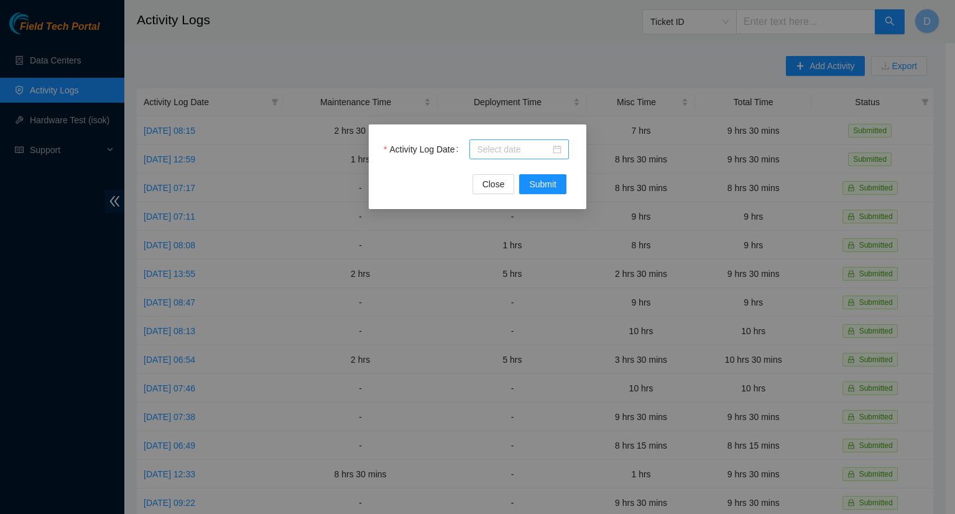
click at [527, 151] on input "Activity Log Date" at bounding box center [513, 149] width 73 height 14
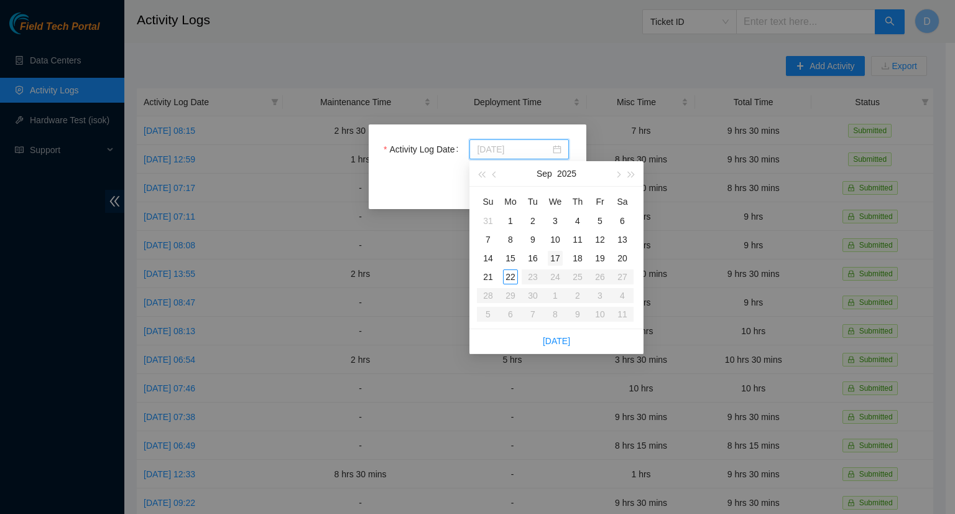
type input "[DATE]"
click at [555, 261] on div "17" at bounding box center [555, 258] width 15 height 15
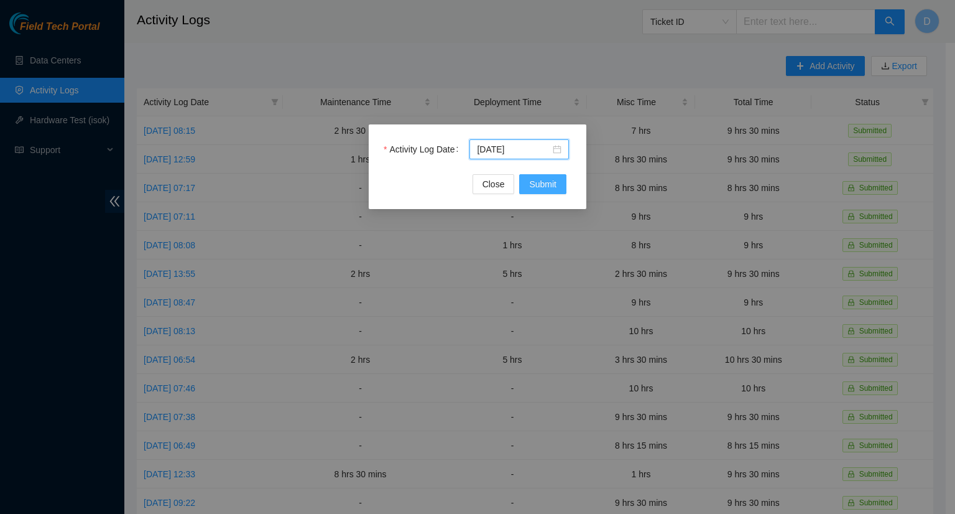
click at [558, 186] on button "Submit" at bounding box center [542, 184] width 47 height 20
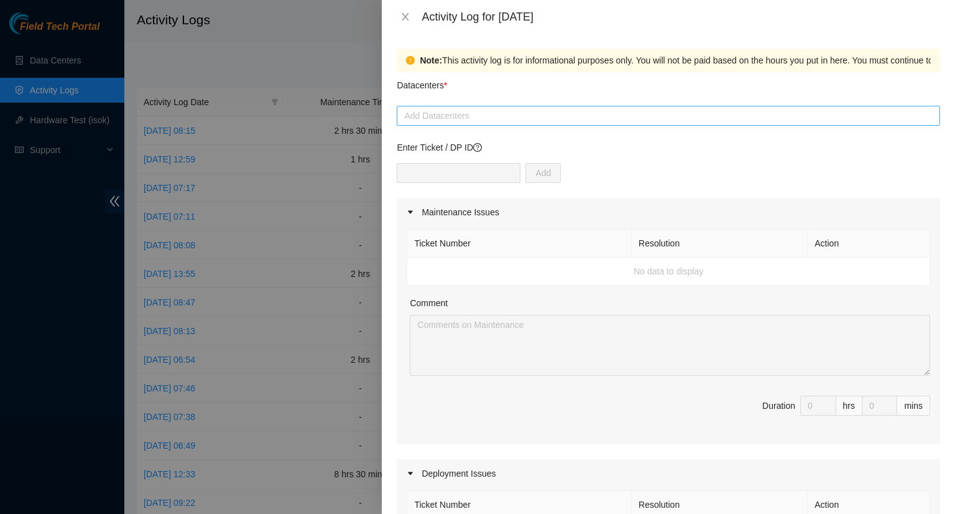
click at [500, 118] on div at bounding box center [668, 115] width 537 height 15
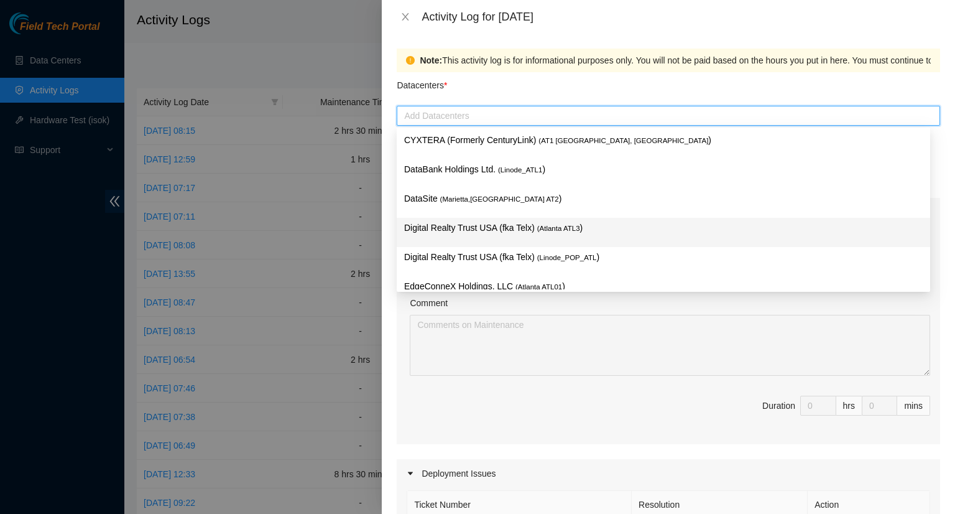
click at [594, 235] on p "Digital Realty Trust USA (fka Telx) ( [GEOGRAPHIC_DATA] ATL3 )" at bounding box center [663, 228] width 519 height 14
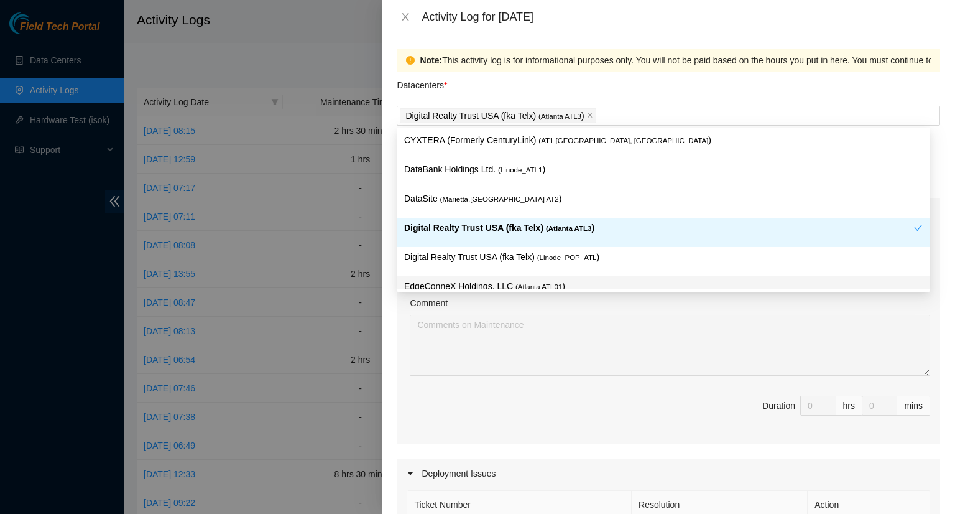
click at [778, 302] on div "Comment" at bounding box center [670, 305] width 520 height 19
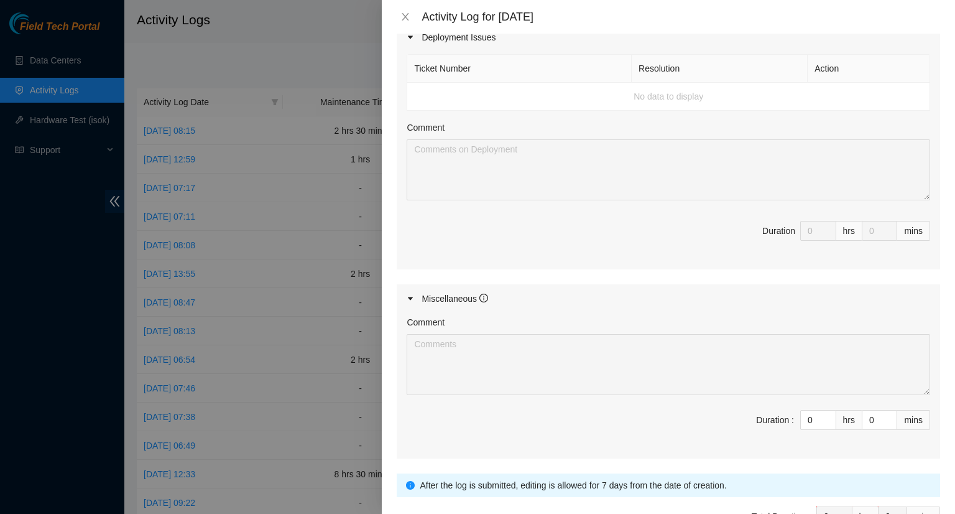
scroll to position [497, 0]
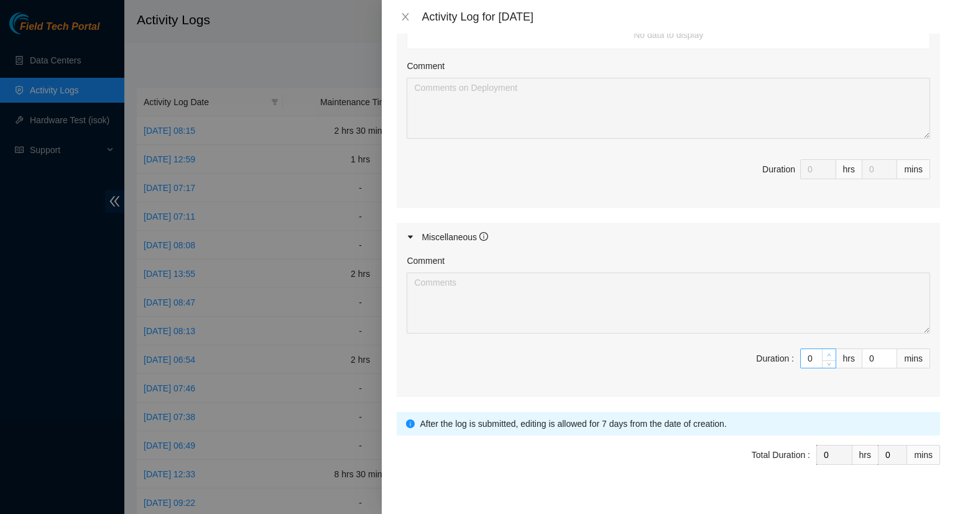
type input "1"
click at [827, 353] on icon "up" at bounding box center [829, 355] width 4 height 4
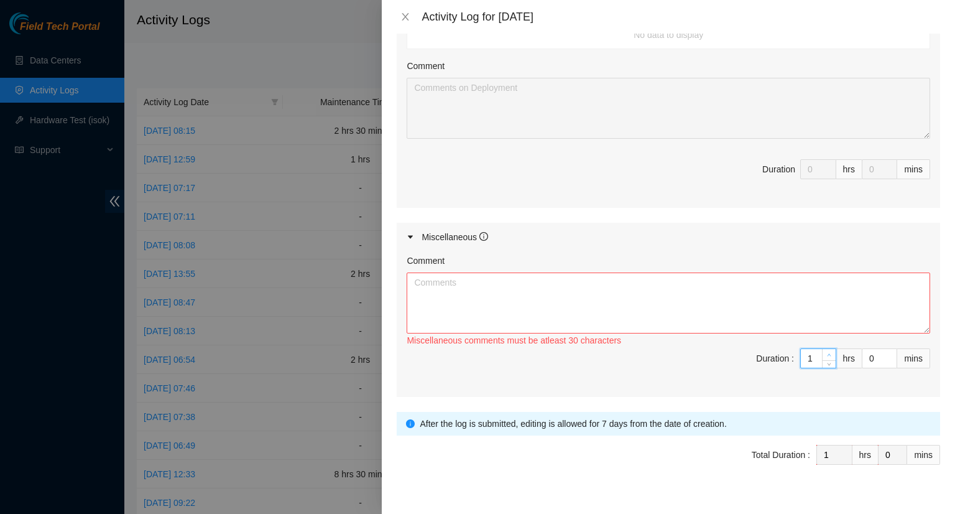
type input "2"
click at [827, 353] on icon "up" at bounding box center [829, 355] width 4 height 4
type input "3"
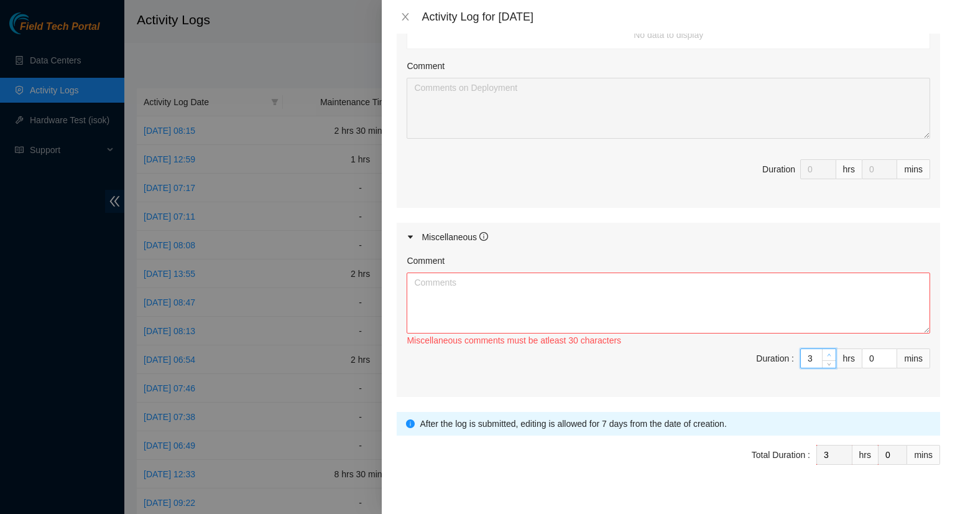
click at [827, 353] on icon "up" at bounding box center [829, 355] width 4 height 4
type input "4"
click at [827, 353] on icon "up" at bounding box center [829, 355] width 4 height 4
type input "5"
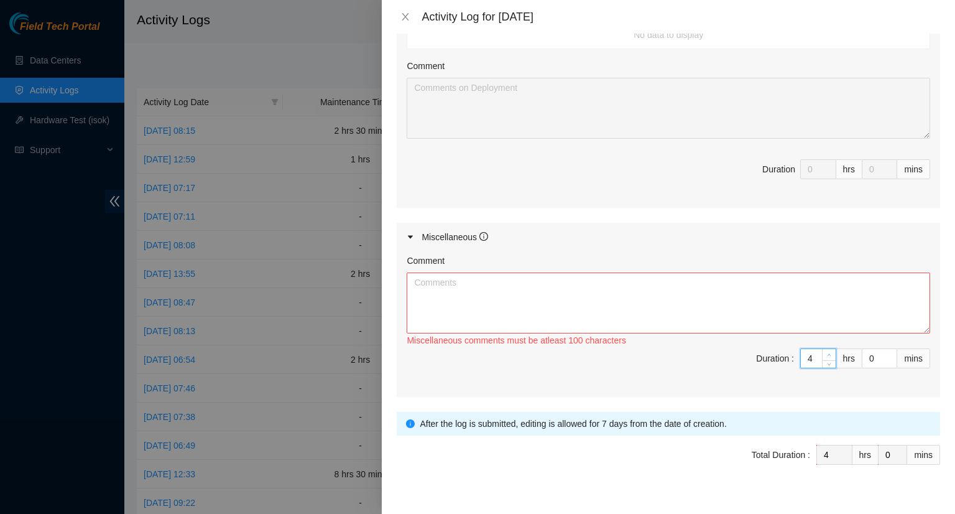
type input "5"
click at [827, 353] on icon "up" at bounding box center [829, 355] width 4 height 4
type input "6"
click at [827, 353] on icon "up" at bounding box center [829, 355] width 4 height 4
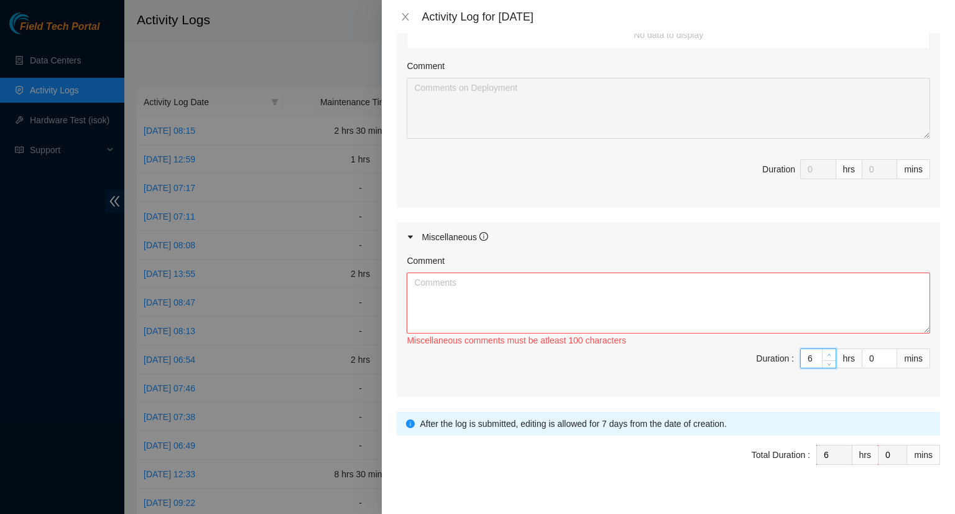
type input "7"
click at [827, 353] on icon "up" at bounding box center [829, 355] width 4 height 4
type input "8"
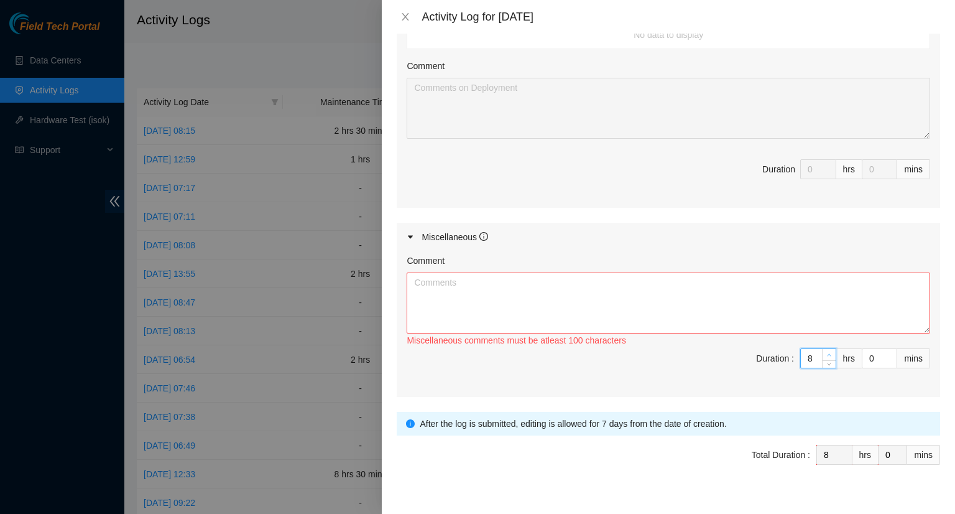
click at [827, 353] on icon "up" at bounding box center [829, 355] width 4 height 4
drag, startPoint x: 873, startPoint y: 354, endPoint x: 858, endPoint y: 354, distance: 14.9
click at [862, 356] on input "0" at bounding box center [879, 358] width 34 height 19
type input "3"
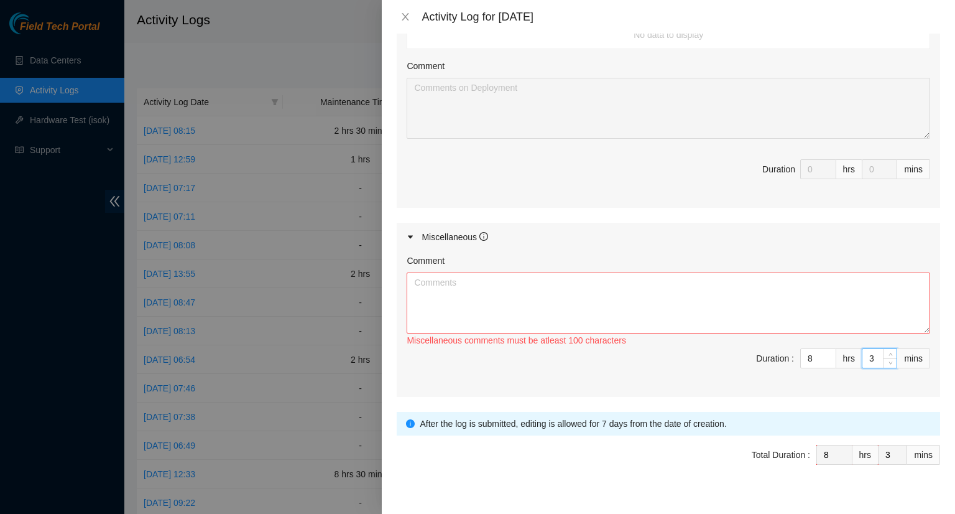
type input "30"
click at [531, 298] on textarea "Comment" at bounding box center [669, 302] width 524 height 61
paste textarea "- Worked on updating the Atlanta DP tracker. - Worked on updating the Maintenan…"
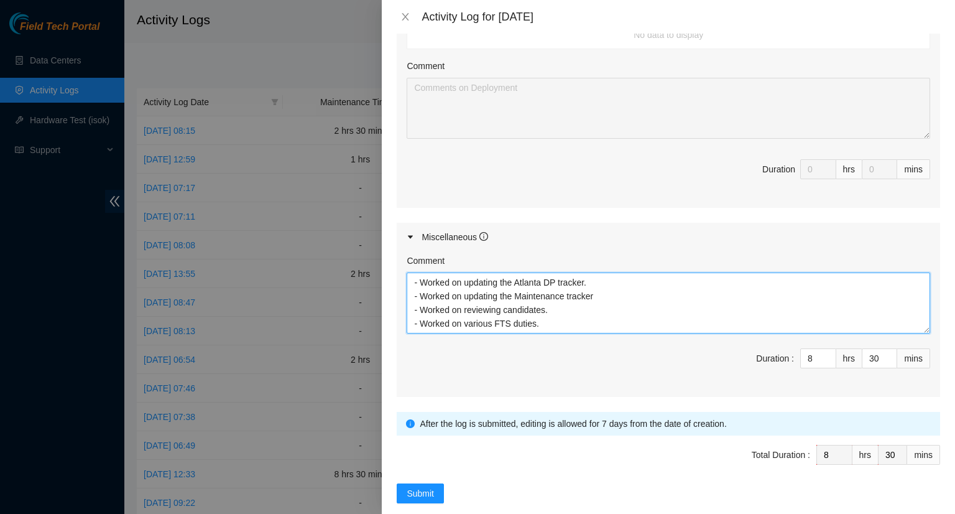
scroll to position [512, 0]
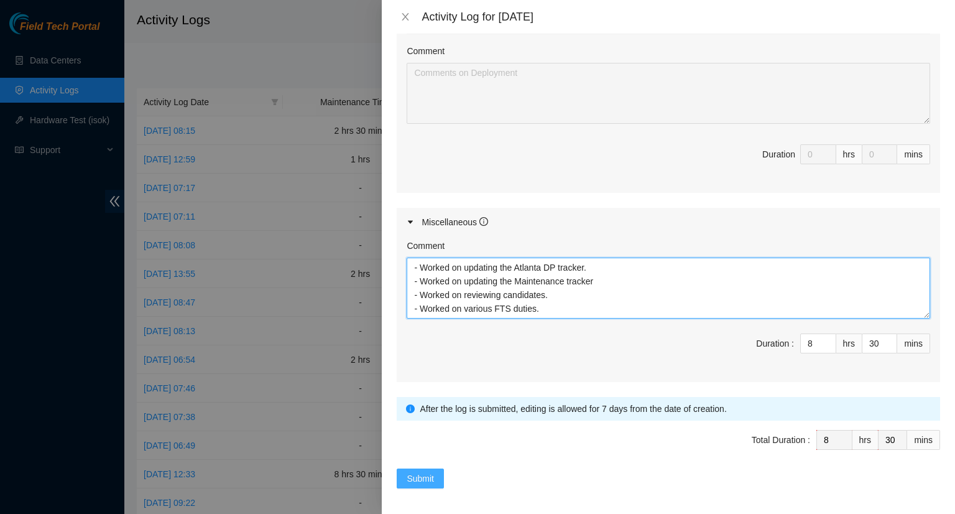
type textarea "- Worked on updating the Atlanta DP tracker. - Worked on updating the Maintenan…"
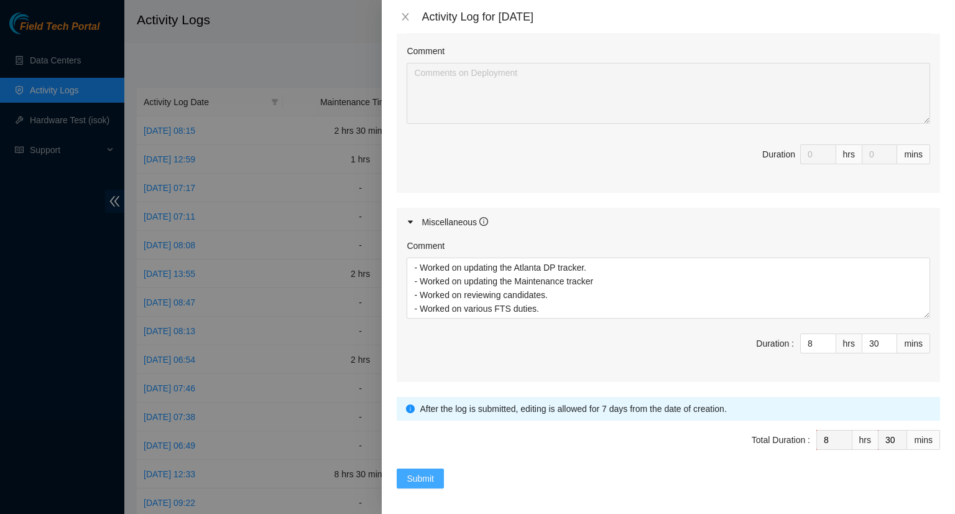
click at [410, 471] on span "Submit" at bounding box center [420, 478] width 27 height 14
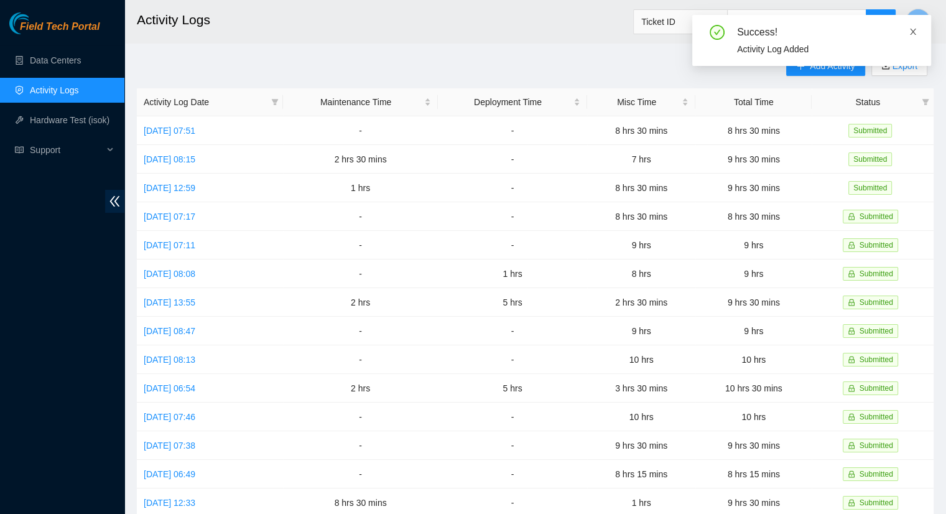
click at [915, 30] on icon "close" at bounding box center [912, 31] width 9 height 9
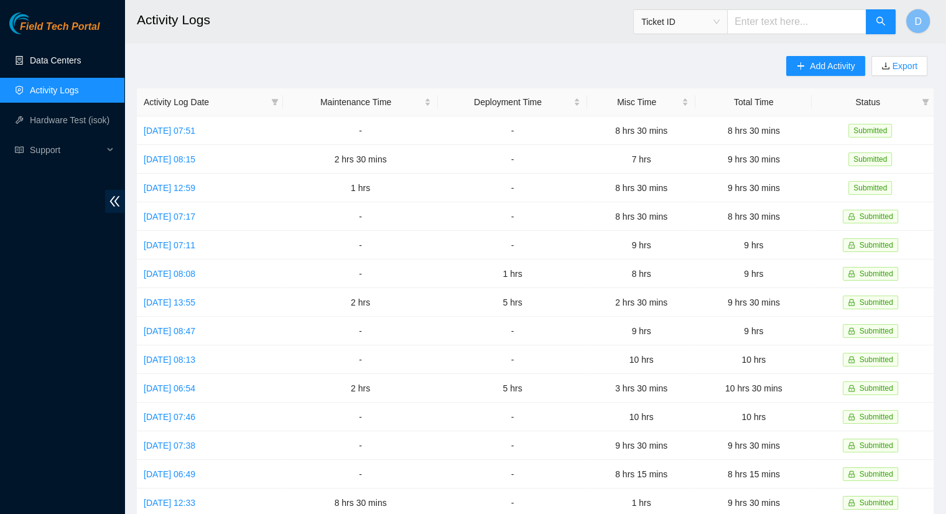
click at [54, 60] on link "Data Centers" at bounding box center [55, 60] width 51 height 10
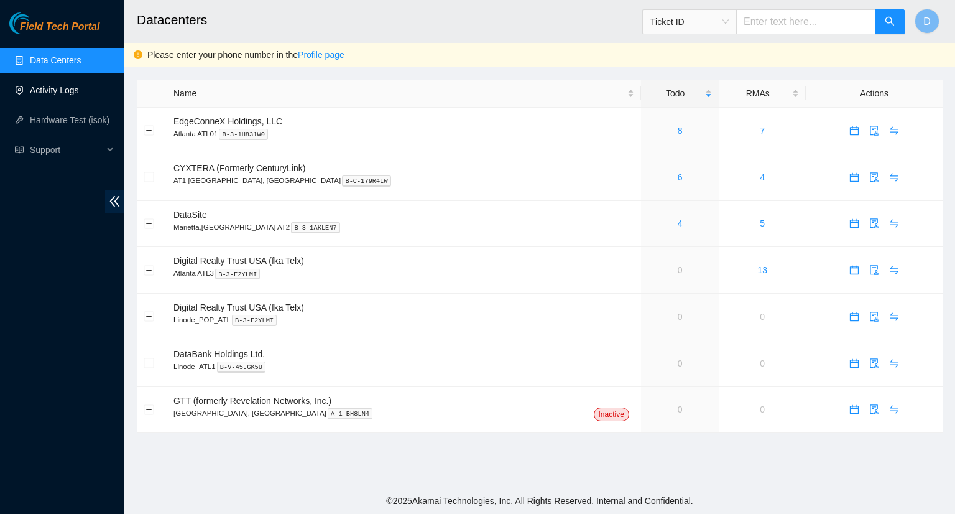
click at [57, 90] on link "Activity Logs" at bounding box center [54, 90] width 49 height 10
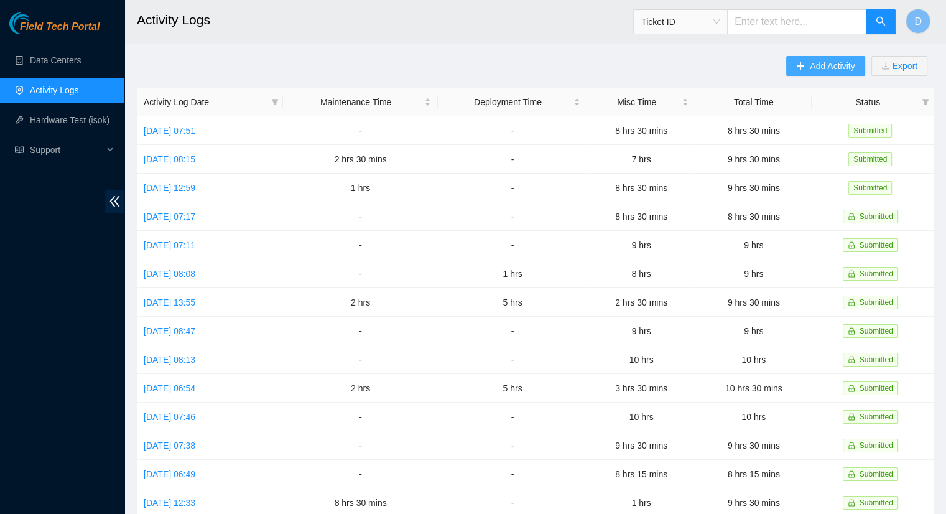
click at [805, 69] on button "Add Activity" at bounding box center [825, 66] width 78 height 20
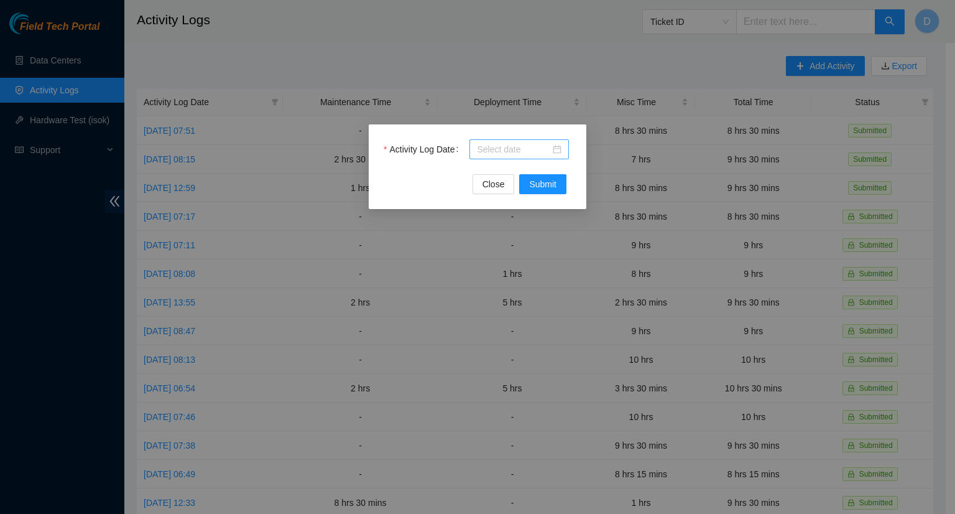
click at [501, 150] on input "Activity Log Date" at bounding box center [513, 149] width 73 height 14
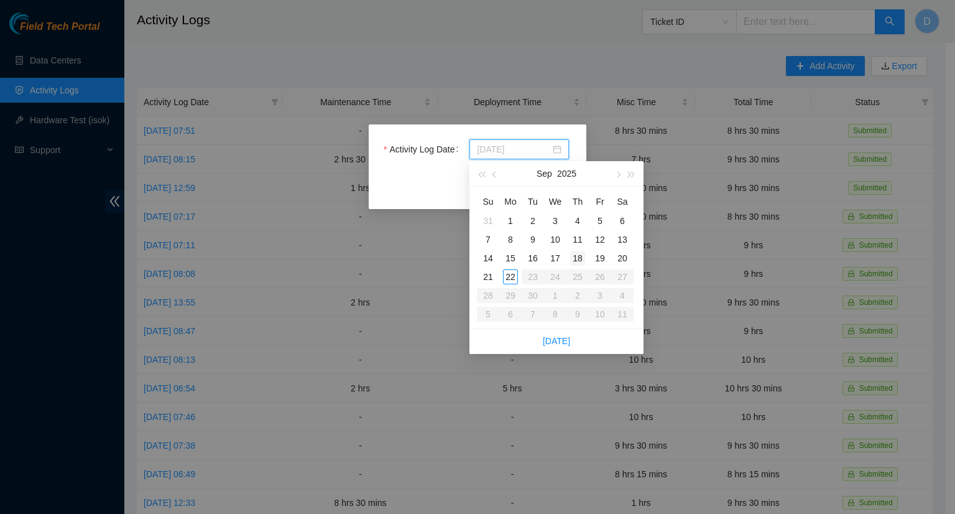
type input "[DATE]"
click at [582, 256] on div "18" at bounding box center [577, 258] width 15 height 15
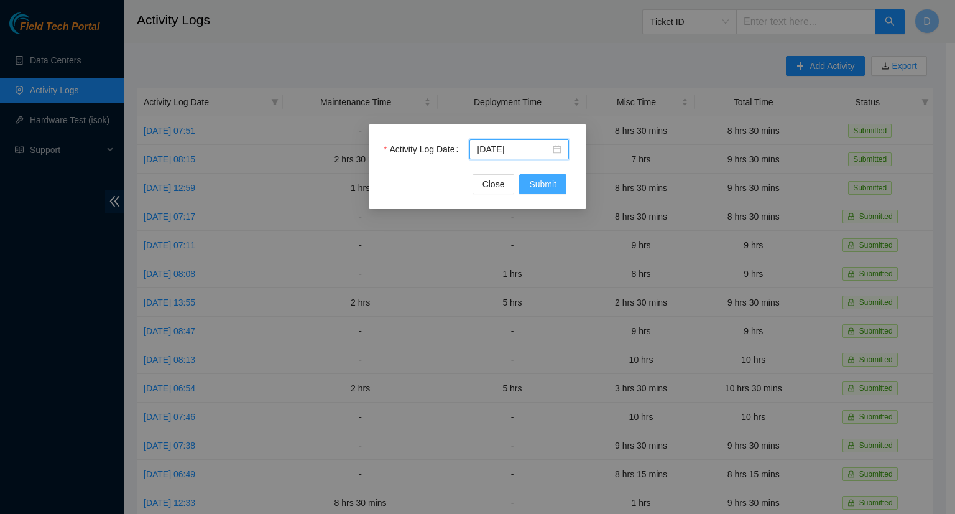
click at [545, 182] on span "Submit" at bounding box center [542, 184] width 27 height 14
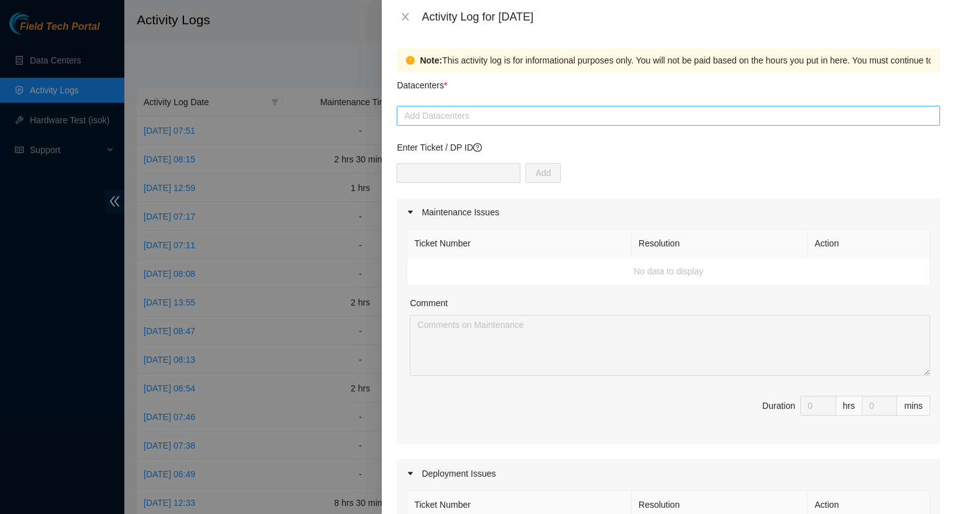
click at [487, 113] on div at bounding box center [668, 115] width 537 height 15
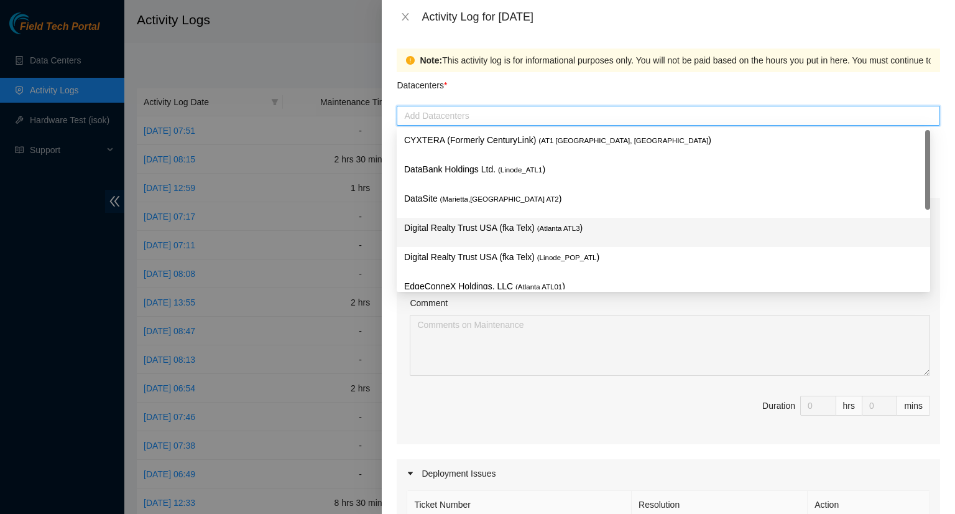
click at [480, 229] on p "Digital Realty Trust USA (fka Telx) ( [GEOGRAPHIC_DATA] ATL3 )" at bounding box center [663, 228] width 519 height 14
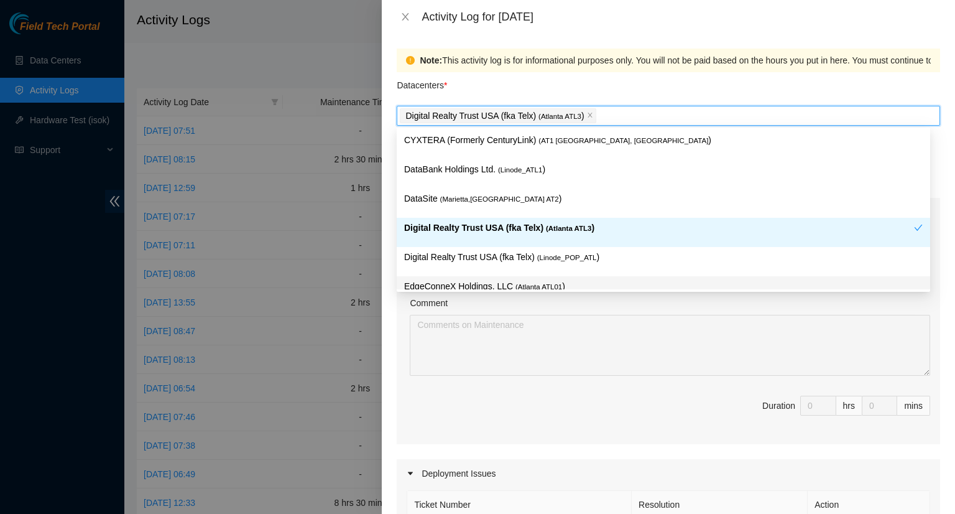
click at [661, 309] on div "Comment" at bounding box center [670, 305] width 520 height 19
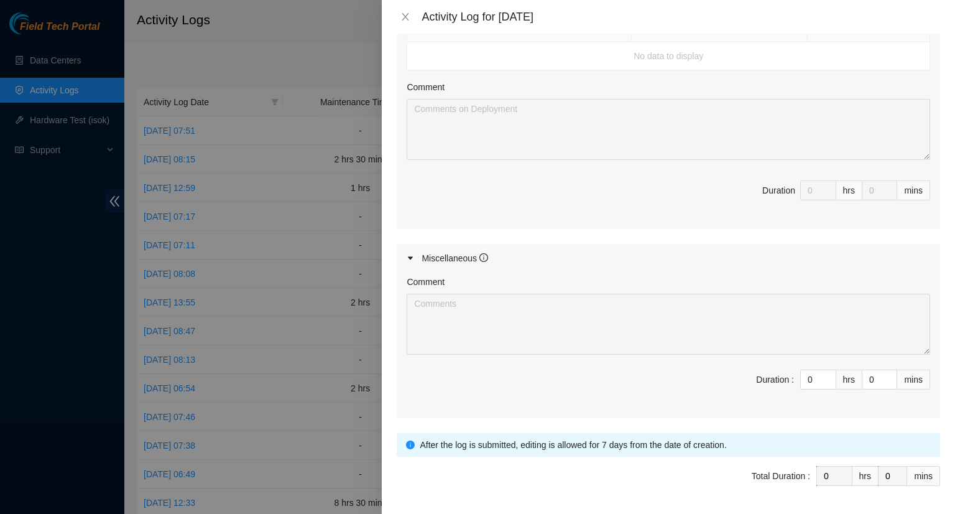
scroll to position [512, 0]
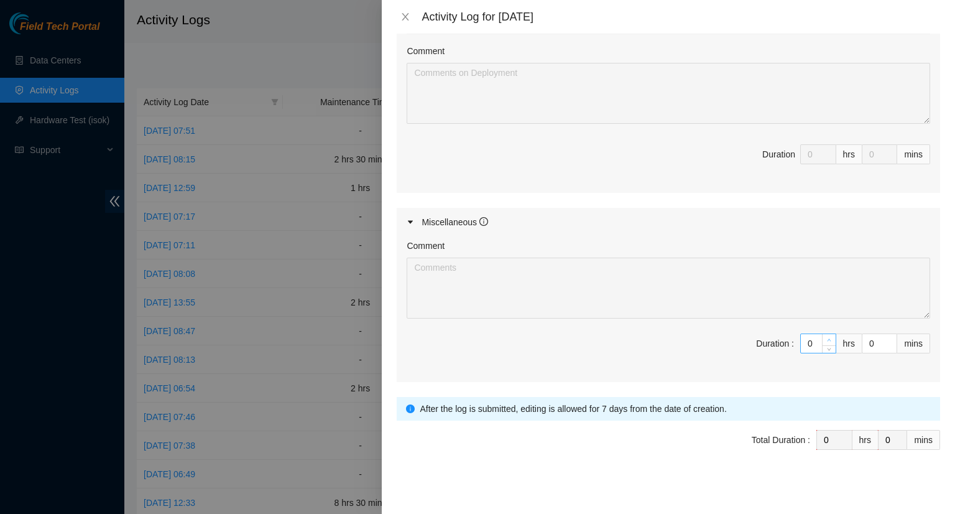
type input "1"
click at [827, 338] on icon "up" at bounding box center [829, 340] width 4 height 4
type input "2"
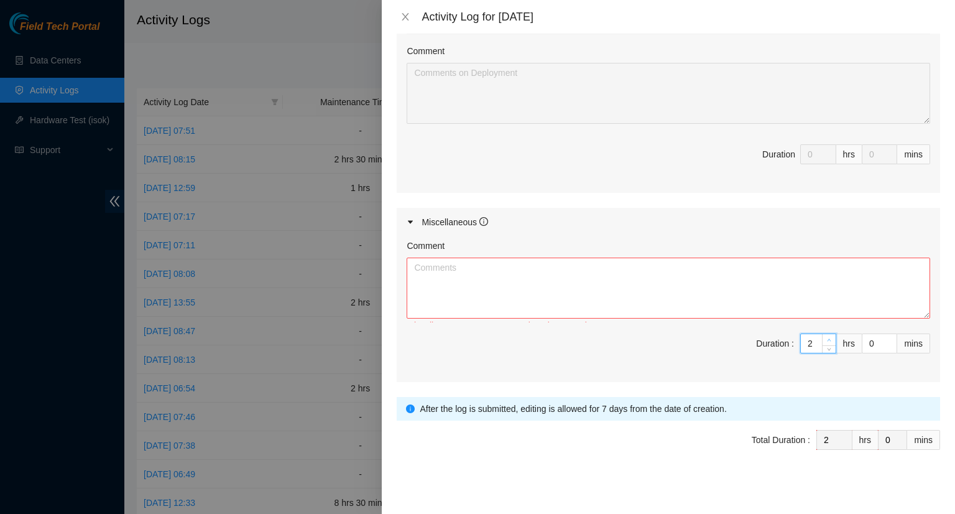
click at [827, 338] on icon "up" at bounding box center [829, 340] width 4 height 4
type input "3"
click at [827, 338] on icon "up" at bounding box center [829, 340] width 4 height 4
type input "4"
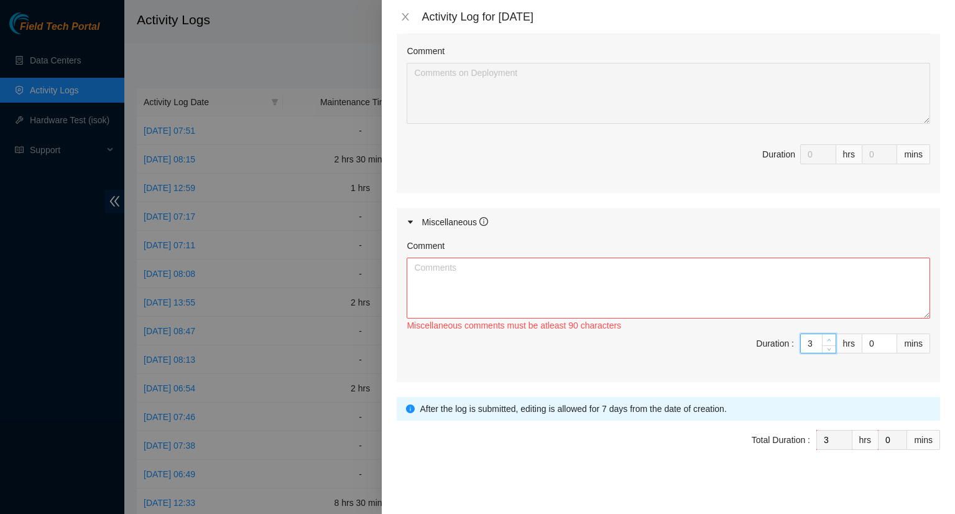
type input "4"
click at [827, 338] on icon "up" at bounding box center [829, 340] width 4 height 4
type input "5"
click at [827, 338] on icon "up" at bounding box center [829, 340] width 4 height 4
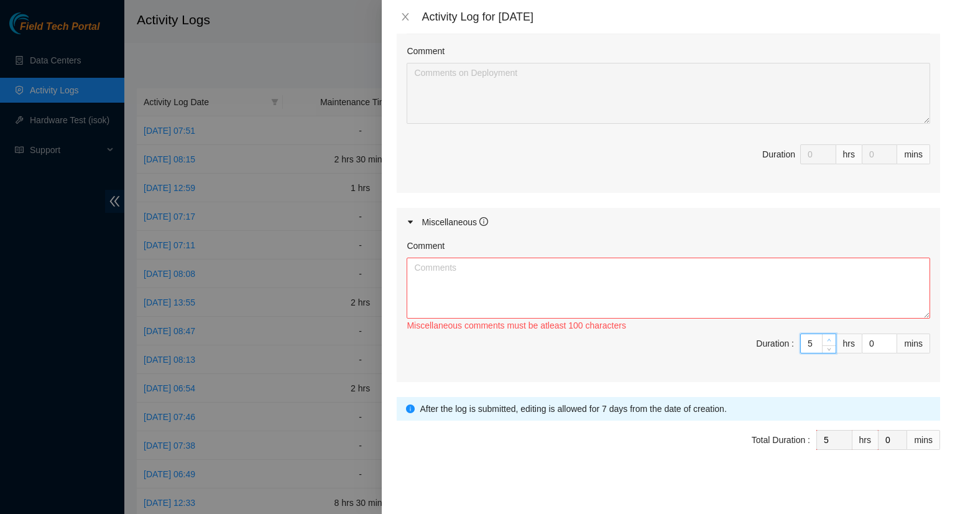
type input "6"
click at [827, 338] on icon "up" at bounding box center [829, 340] width 4 height 4
type input "7"
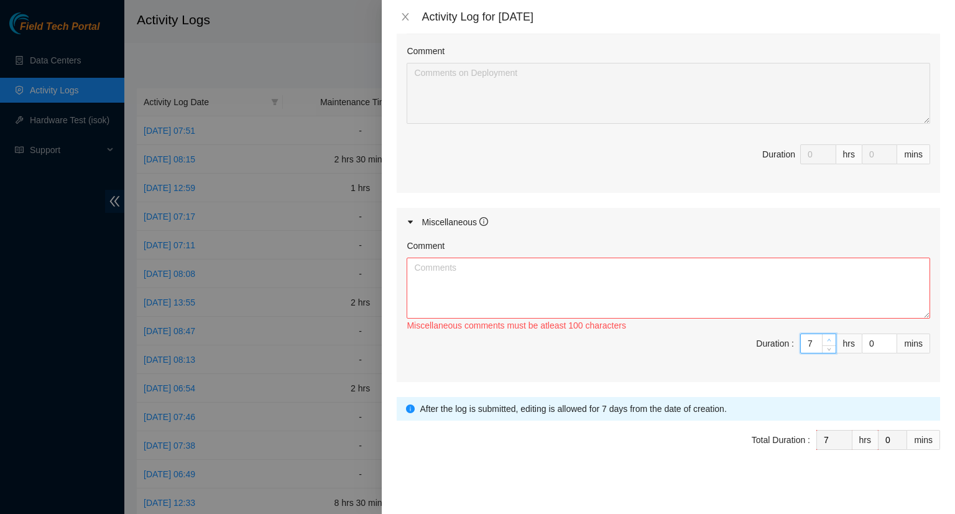
click at [827, 338] on icon "up" at bounding box center [829, 340] width 4 height 4
type input "8"
click at [827, 338] on icon "up" at bounding box center [829, 340] width 4 height 4
type input "9"
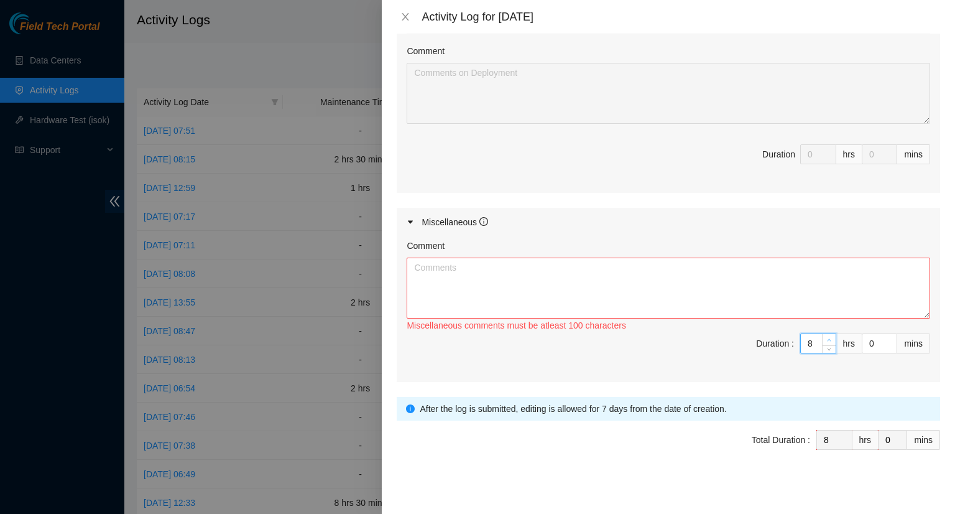
type input "9"
click at [827, 338] on icon "up" at bounding box center [829, 340] width 4 height 4
click at [492, 295] on textarea "Comment" at bounding box center [669, 287] width 524 height 61
paste textarea "- Worked on updating the Atlanta DP tracker. - Worked on updating the Maintenan…"
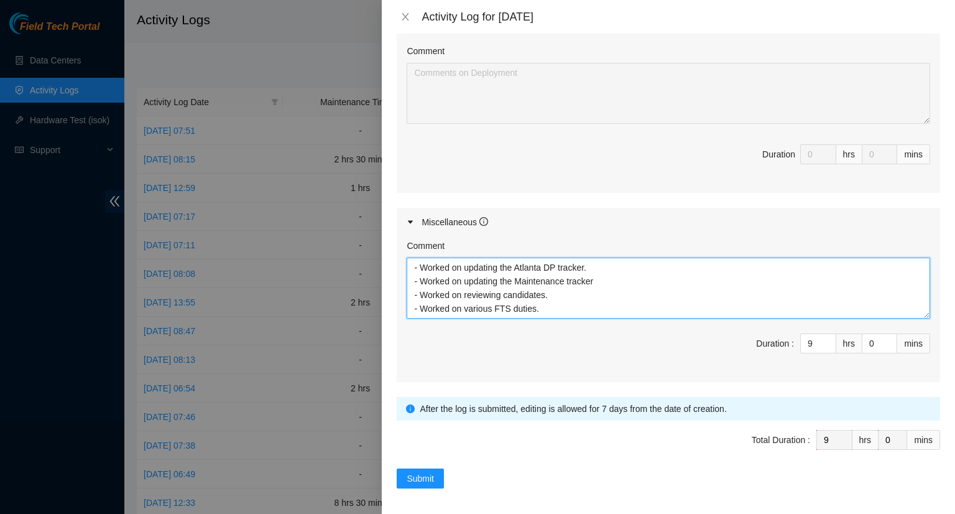
click at [603, 282] on textarea "- Worked on updating the Atlanta DP tracker. - Worked on updating the Maintenan…" at bounding box center [669, 287] width 524 height 61
click at [414, 264] on textarea "- Worked on updating the Atlanta DP tracker. - Worked on updating the Maintenan…" at bounding box center [669, 287] width 524 height 61
type textarea "- Worked on running traces for ATL11 - Worked on updating the Atlanta DP tracke…"
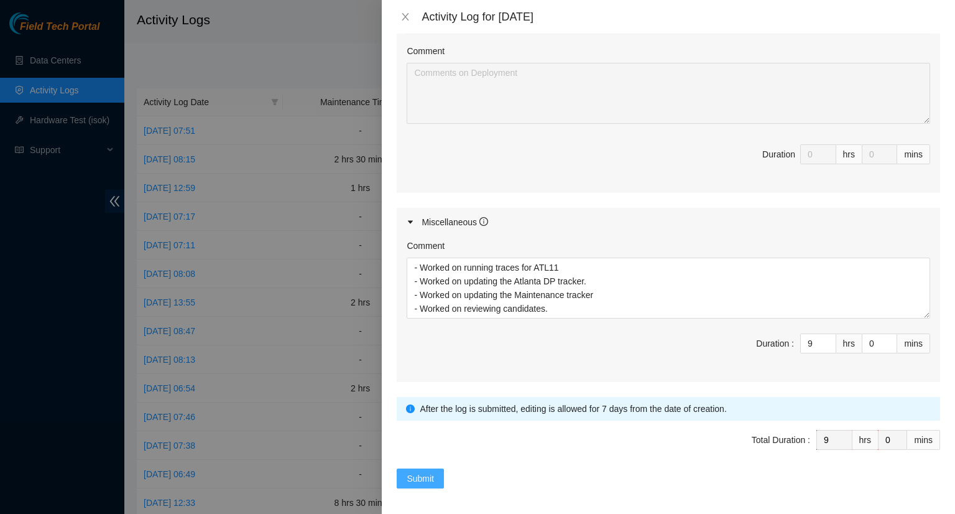
click at [414, 471] on span "Submit" at bounding box center [420, 478] width 27 height 14
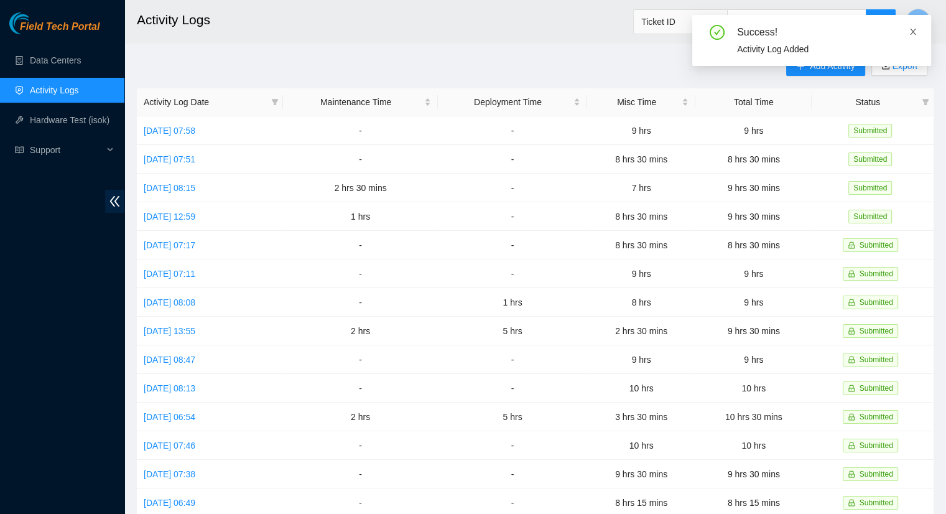
click at [911, 30] on icon "close" at bounding box center [913, 32] width 6 height 6
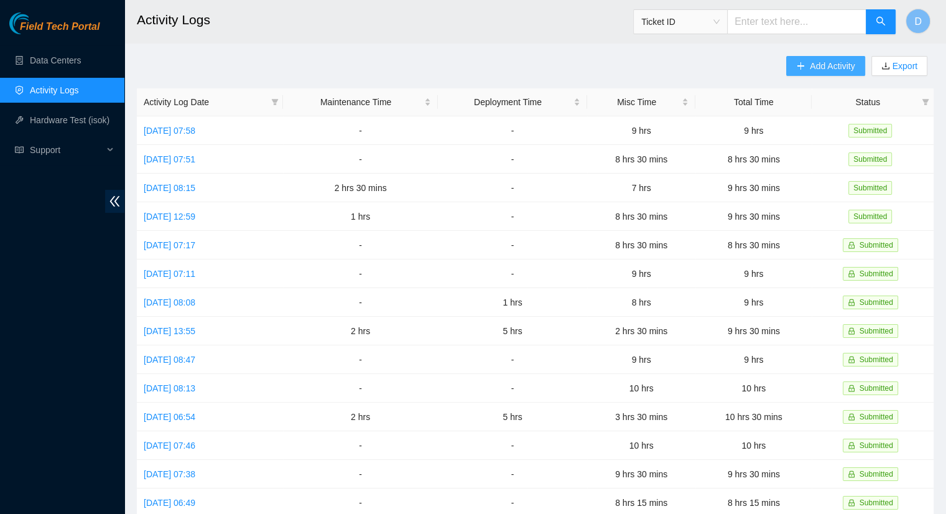
click at [798, 66] on icon "plus" at bounding box center [800, 65] width 7 height 1
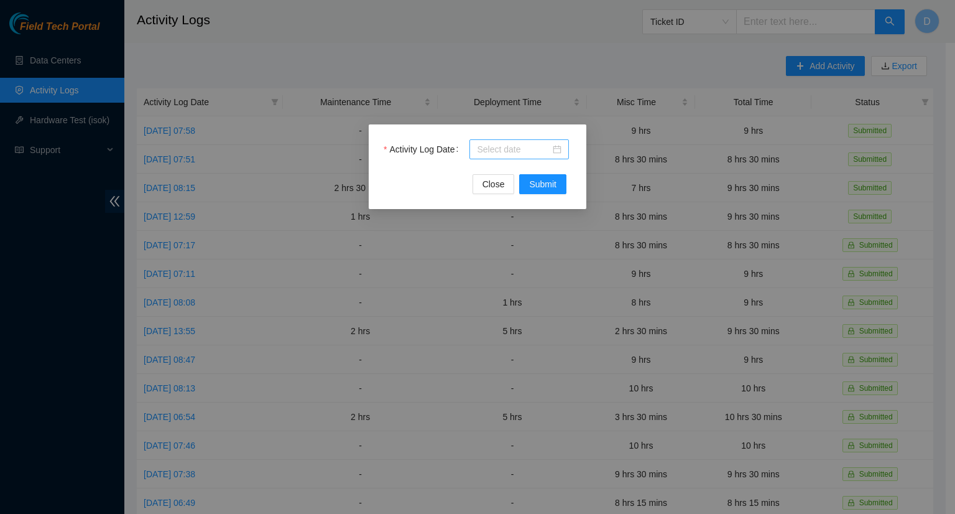
click at [513, 150] on input "Activity Log Date" at bounding box center [513, 149] width 73 height 14
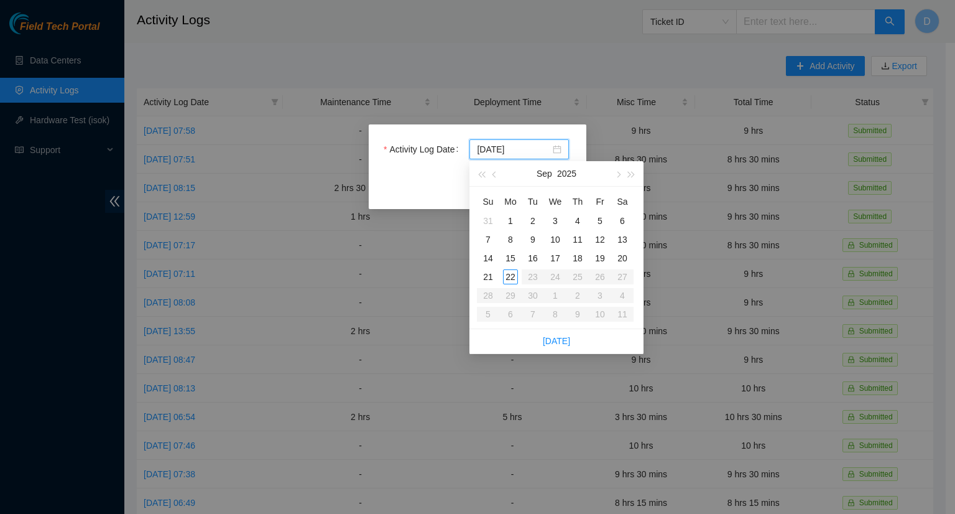
type input "[DATE]"
click at [604, 262] on div "19" at bounding box center [600, 258] width 15 height 15
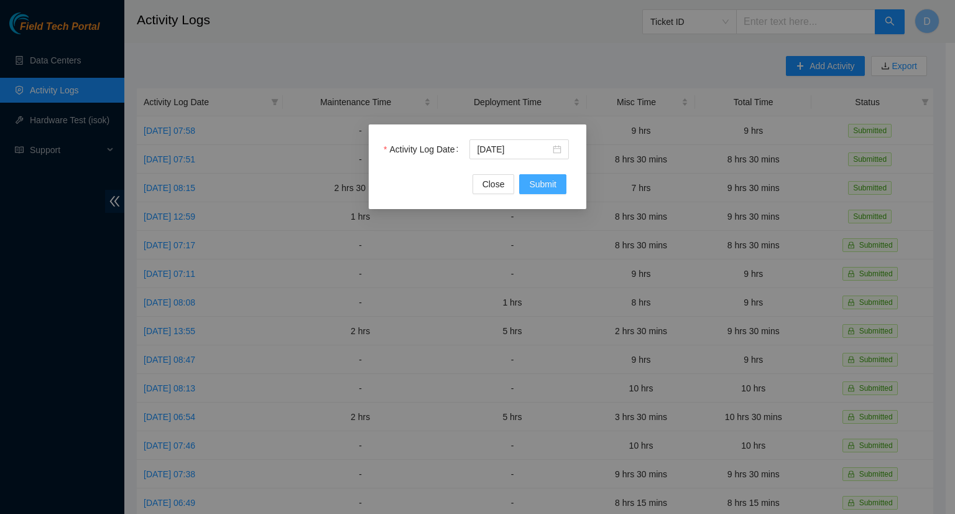
drag, startPoint x: 545, startPoint y: 187, endPoint x: 565, endPoint y: 188, distance: 19.3
click at [548, 187] on span "Submit" at bounding box center [542, 184] width 27 height 14
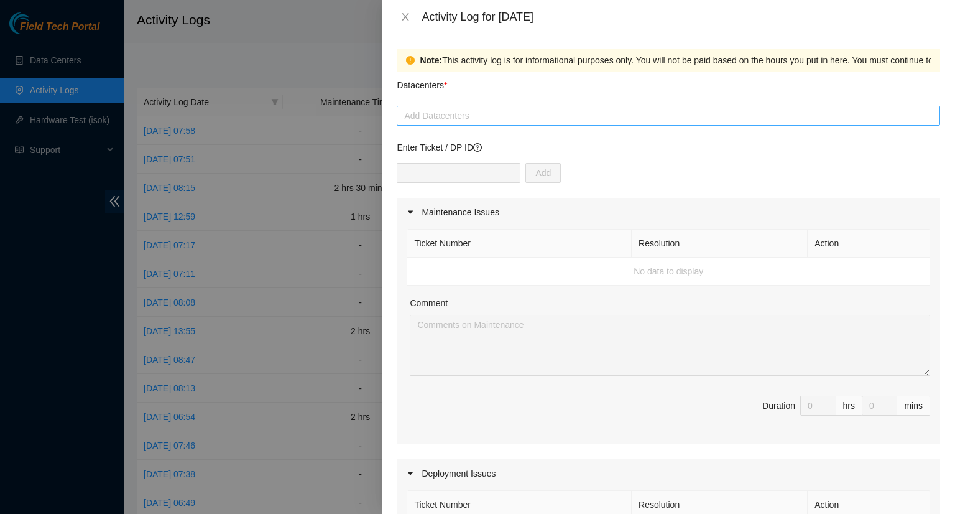
click at [479, 119] on div at bounding box center [668, 115] width 537 height 15
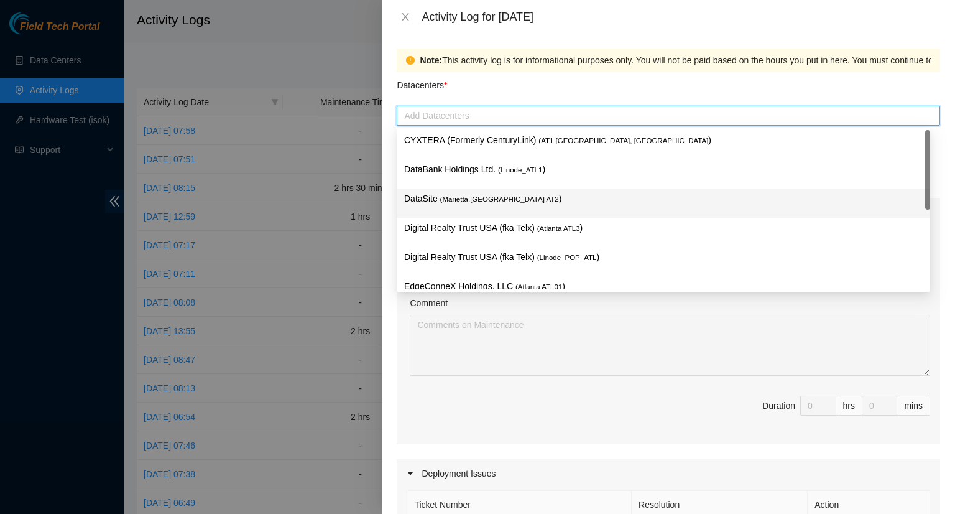
click at [470, 201] on span "( Marietta,[GEOGRAPHIC_DATA] AT2" at bounding box center [499, 198] width 119 height 7
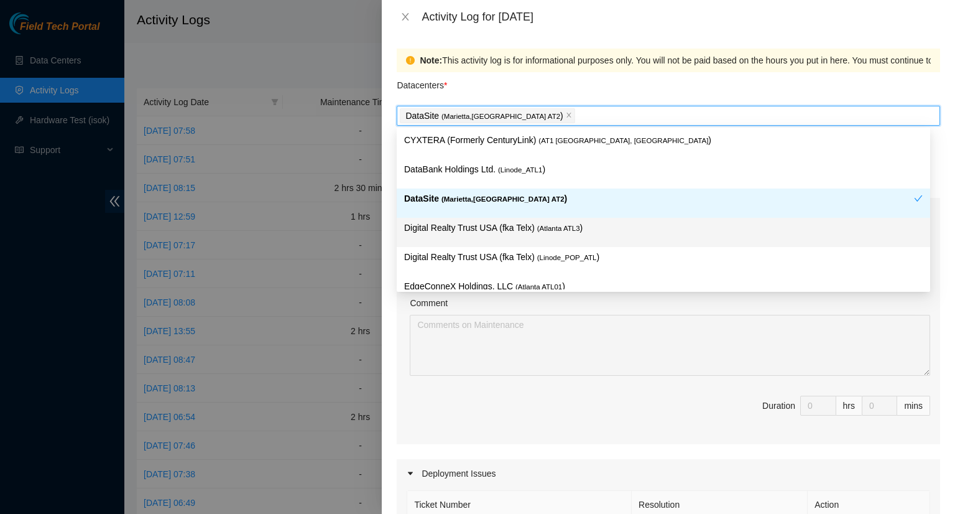
click at [621, 235] on p "Digital Realty Trust USA (fka Telx) ( [GEOGRAPHIC_DATA] ATL3 )" at bounding box center [663, 228] width 519 height 14
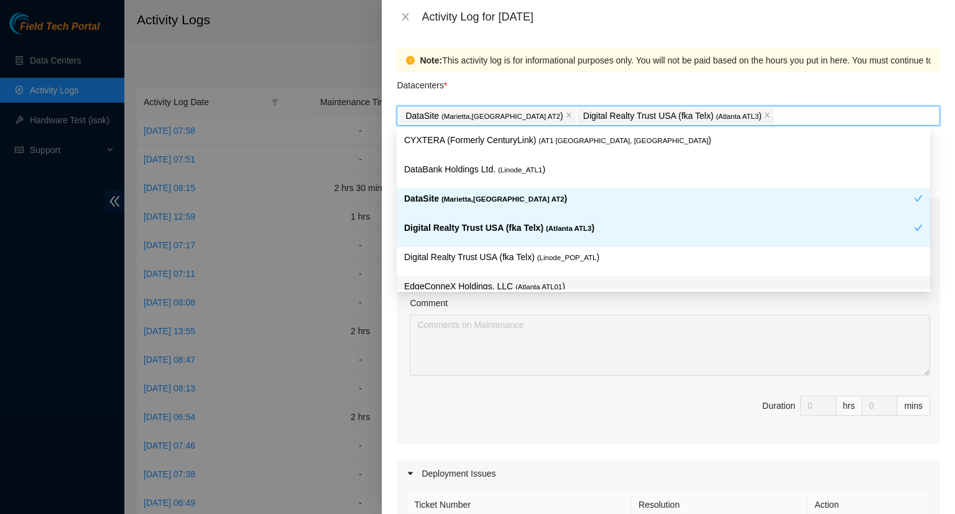
click at [794, 305] on div "Comment" at bounding box center [670, 305] width 520 height 19
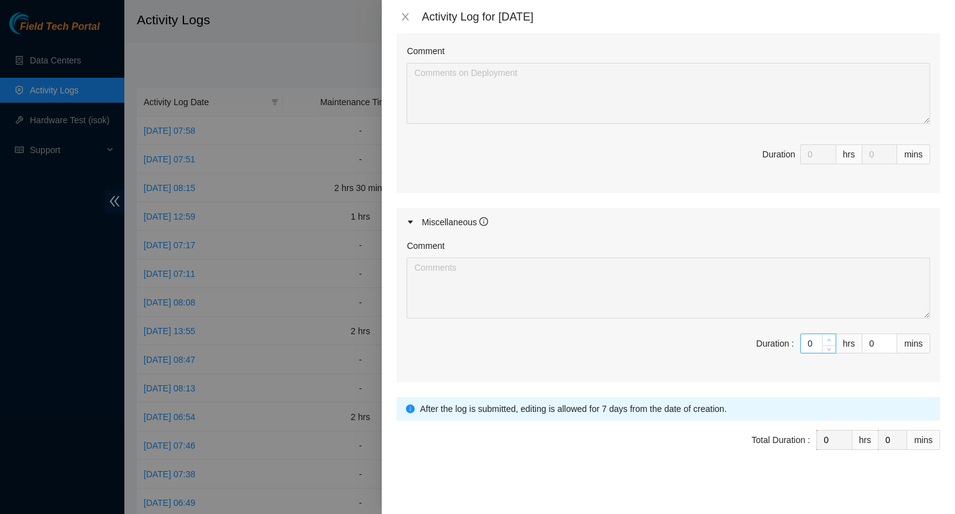
type input "1"
click at [827, 338] on icon "up" at bounding box center [829, 340] width 4 height 4
type input "2"
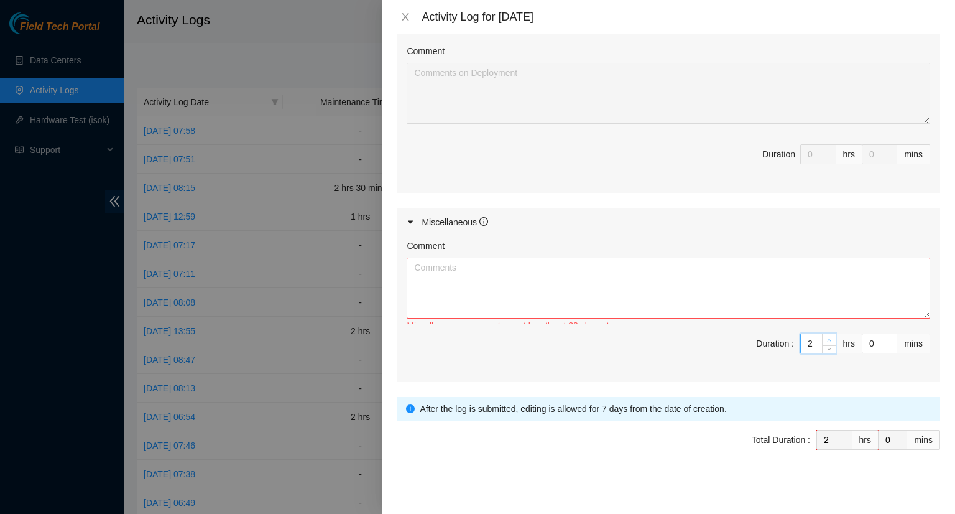
click at [827, 338] on icon "up" at bounding box center [829, 340] width 4 height 4
type input "3"
click at [827, 338] on icon "up" at bounding box center [829, 340] width 4 height 4
type input "4"
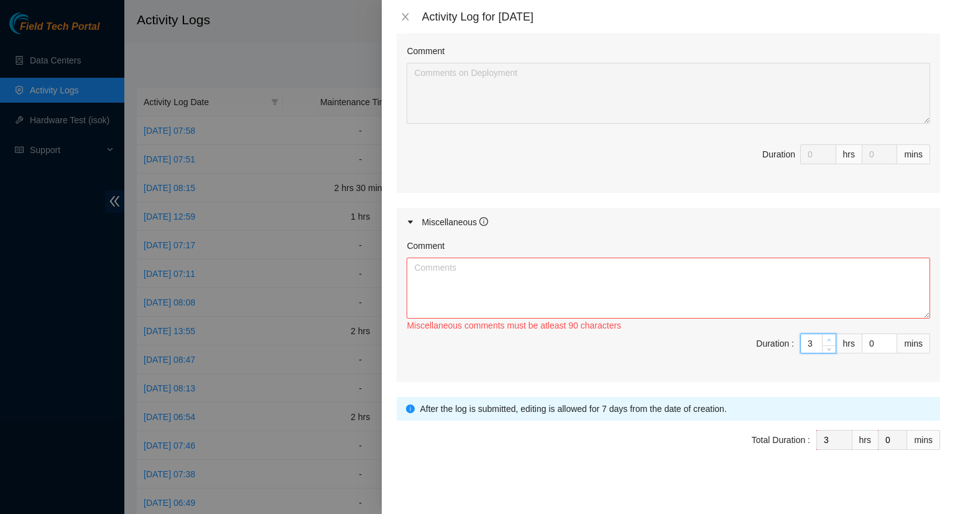
type input "4"
click at [827, 338] on icon "up" at bounding box center [829, 340] width 4 height 4
type input "5"
click at [827, 338] on icon "up" at bounding box center [829, 340] width 4 height 4
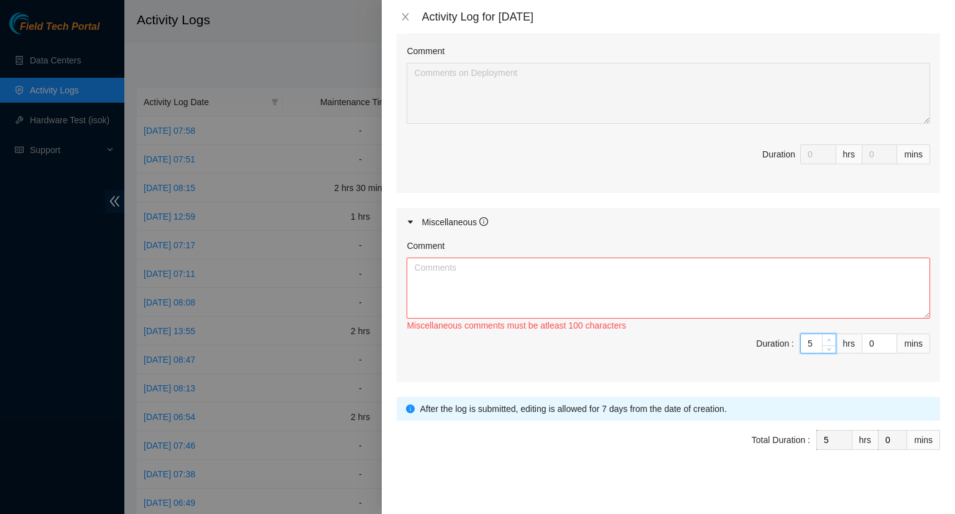
type input "6"
click at [826, 336] on span "up" at bounding box center [829, 339] width 7 height 7
type input "7"
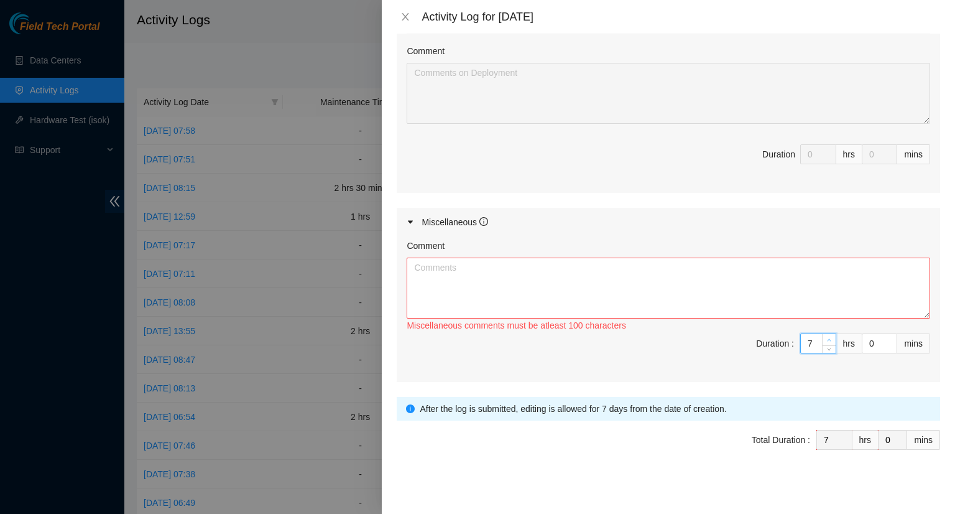
click at [826, 336] on span "up" at bounding box center [829, 339] width 7 height 7
type input "8"
click at [826, 336] on span "up" at bounding box center [829, 339] width 7 height 7
type input "9"
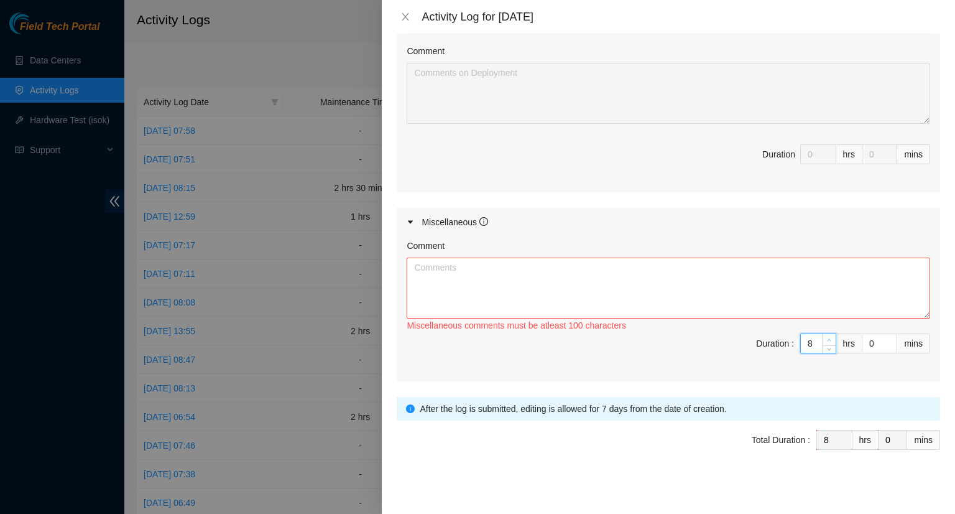
type input "9"
click at [827, 338] on icon "up" at bounding box center [829, 340] width 4 height 4
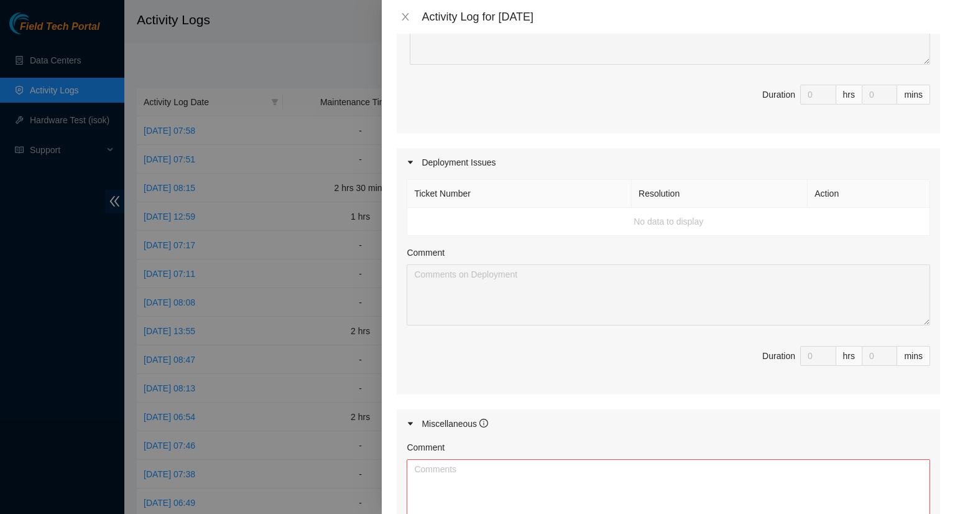
scroll to position [435, 0]
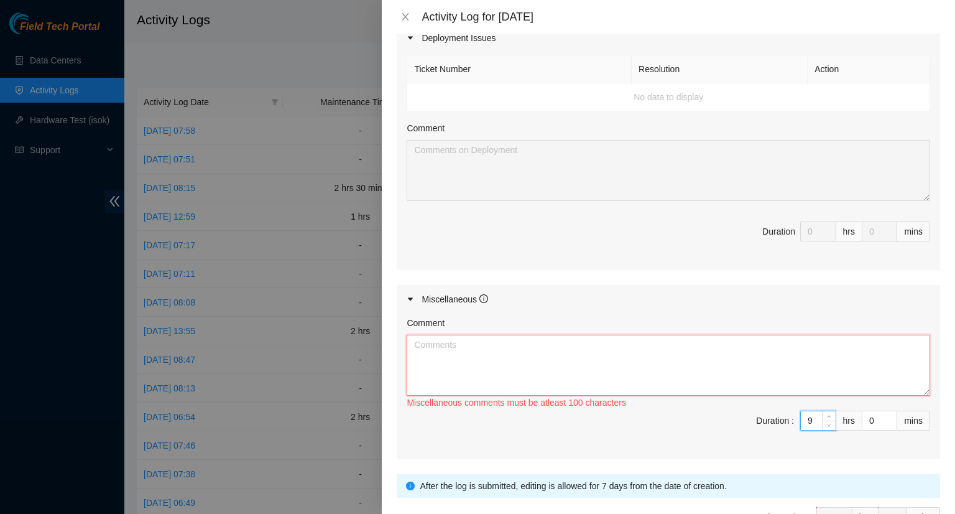
click at [443, 346] on textarea "Comment" at bounding box center [669, 365] width 524 height 61
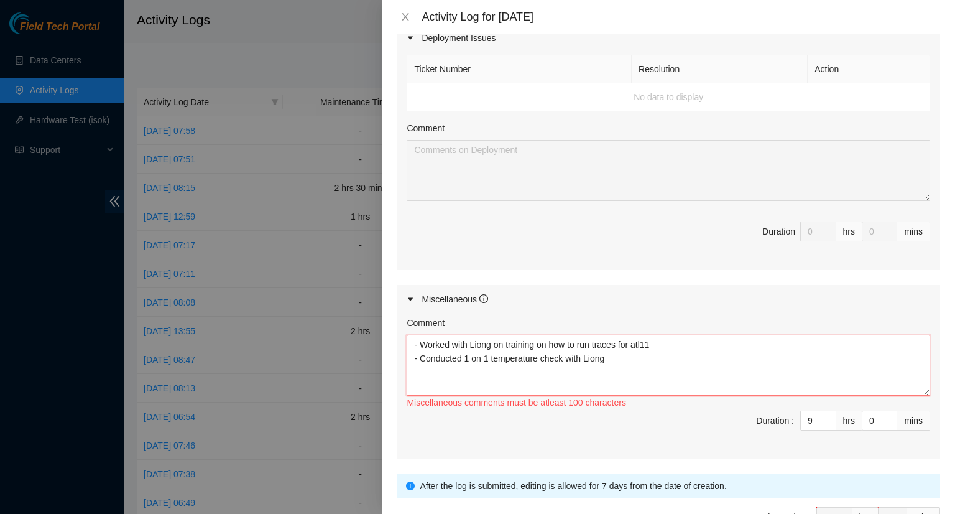
paste textarea "- Worked on updating the Atlanta DP tracker. - Worked on updating the Maintenan…"
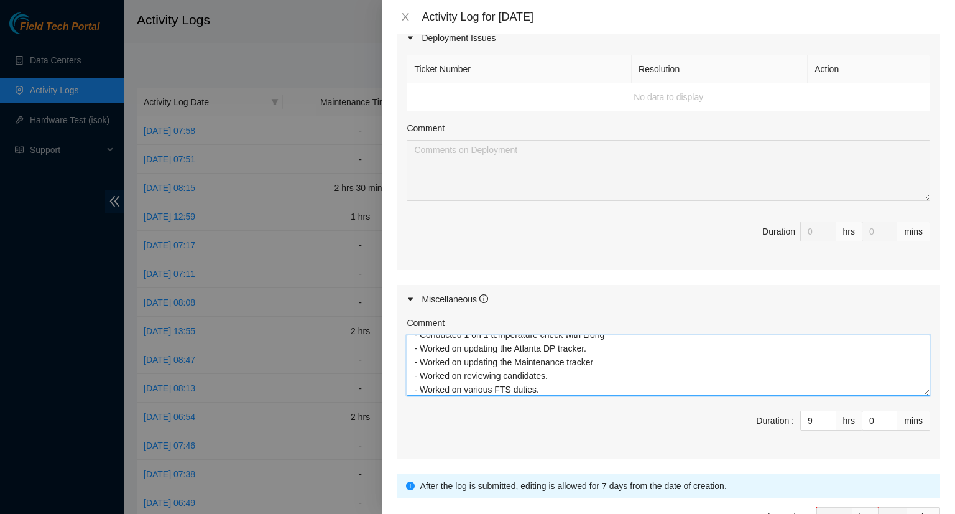
click at [598, 360] on textarea "- Worked with Liong on training on how to run traces for atl11 - Conducted 1 on…" at bounding box center [669, 365] width 524 height 61
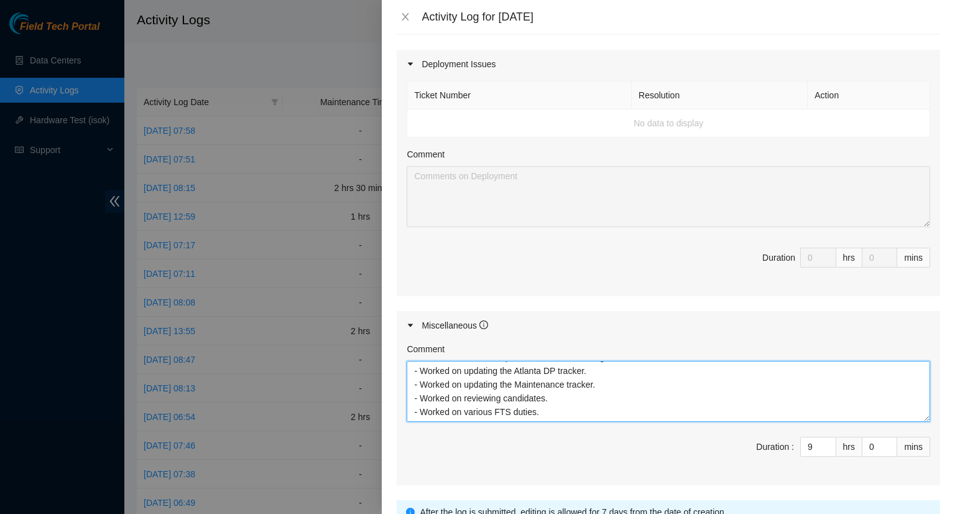
scroll to position [512, 0]
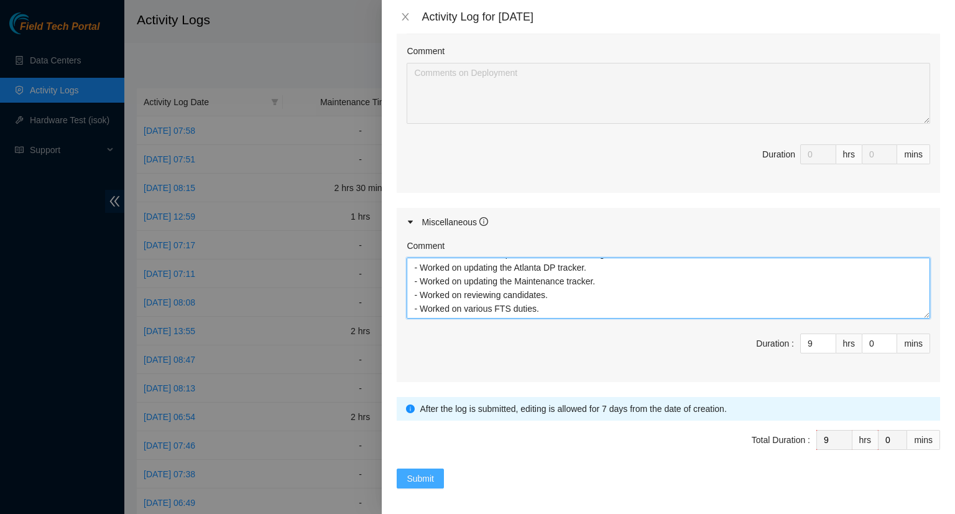
type textarea "- Worked with Liong on training on how to run traces for atl11 - Conducted 1 on…"
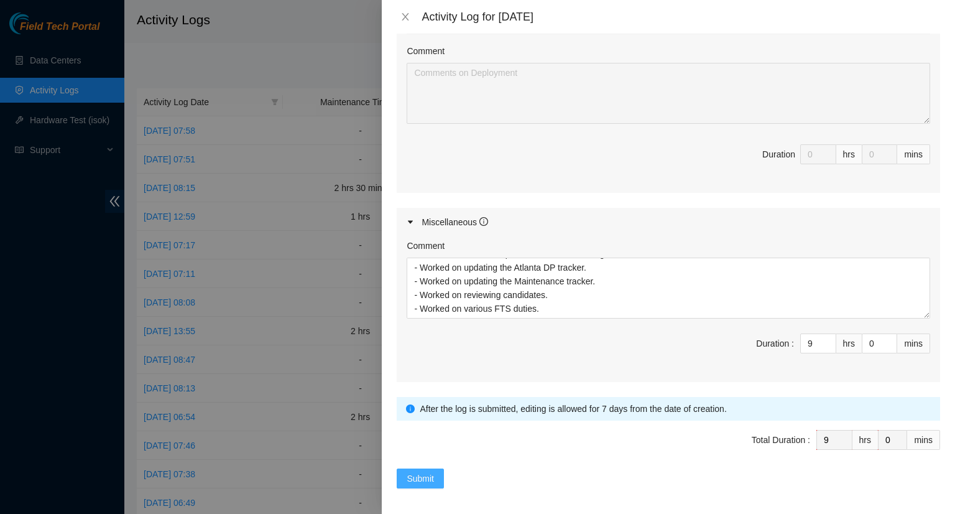
click at [426, 471] on span "Submit" at bounding box center [420, 478] width 27 height 14
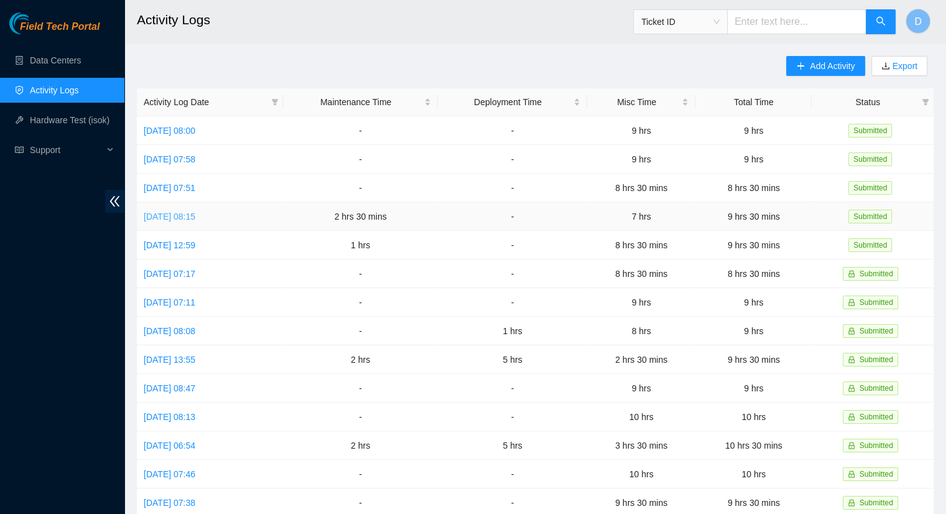
click at [195, 217] on link "[DATE] 08:15" at bounding box center [170, 216] width 52 height 10
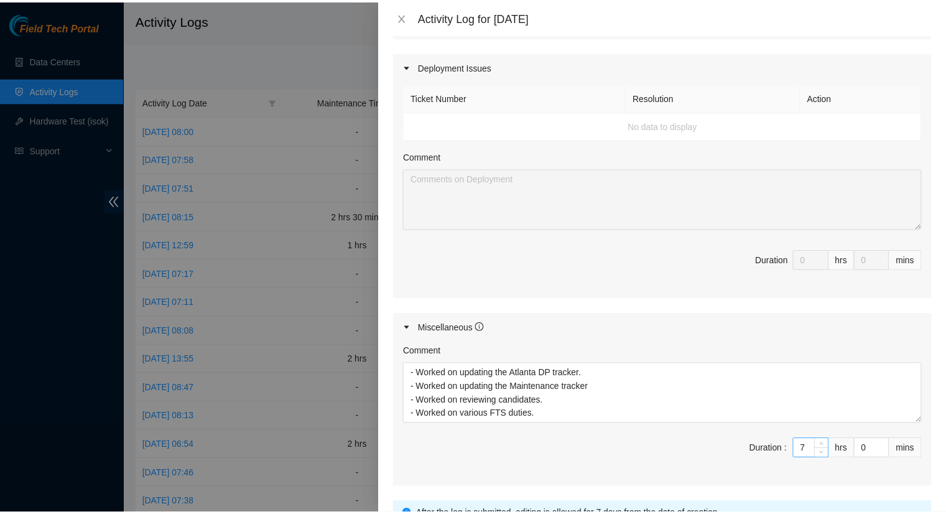
scroll to position [650, 0]
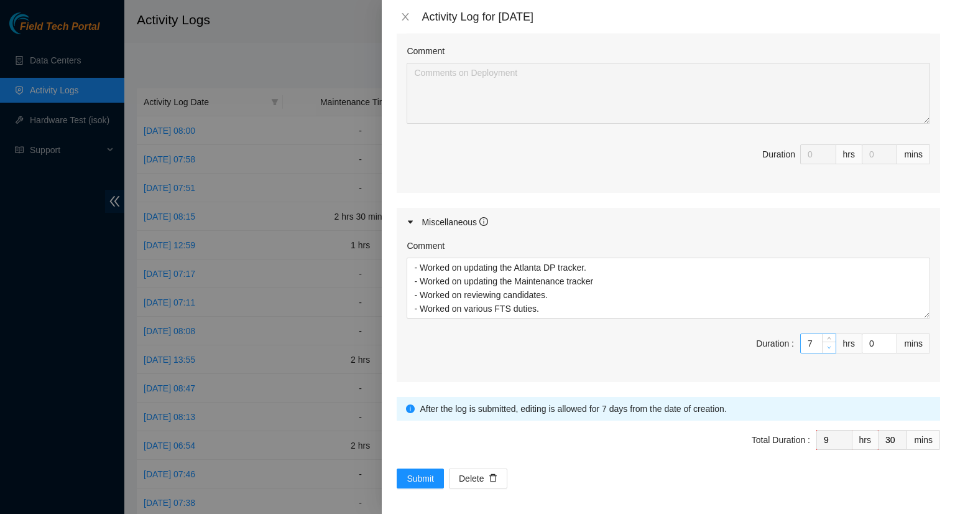
type input "6"
type input "8"
click at [827, 346] on icon "down" at bounding box center [829, 347] width 4 height 4
drag, startPoint x: 869, startPoint y: 340, endPoint x: 849, endPoint y: 338, distance: 19.4
click at [850, 339] on span "Duration : 6 hrs 0 mins" at bounding box center [669, 350] width 524 height 35
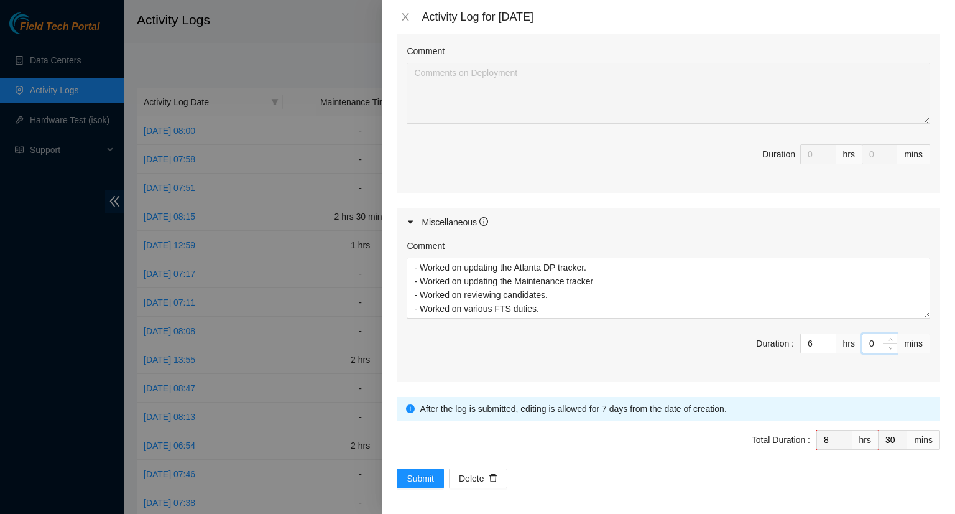
type input "3"
type input "33"
type input "30"
type input "9"
type input "0"
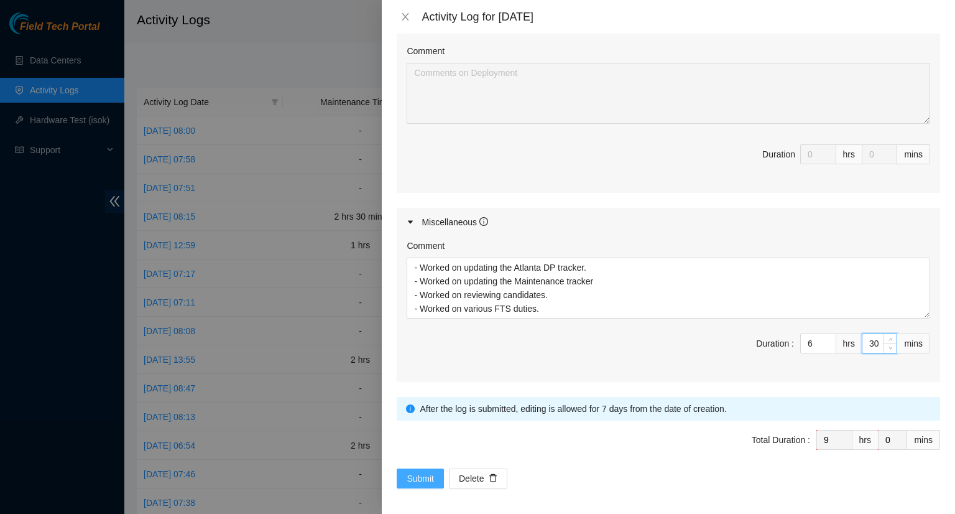
type input "30"
drag, startPoint x: 430, startPoint y: 474, endPoint x: 424, endPoint y: 469, distance: 7.5
click at [430, 475] on span "Submit" at bounding box center [420, 478] width 27 height 14
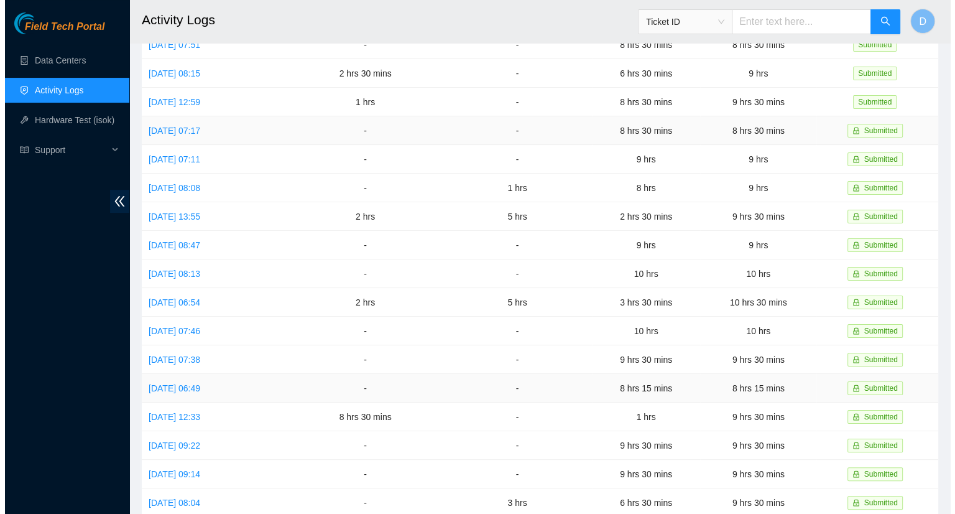
scroll to position [0, 0]
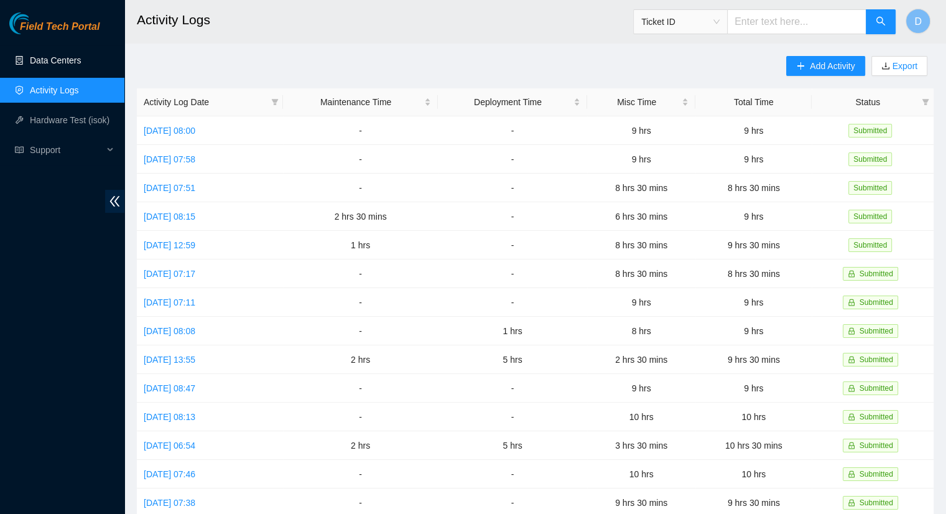
click at [47, 57] on link "Data Centers" at bounding box center [55, 60] width 51 height 10
